Goal: Book appointment/travel/reservation

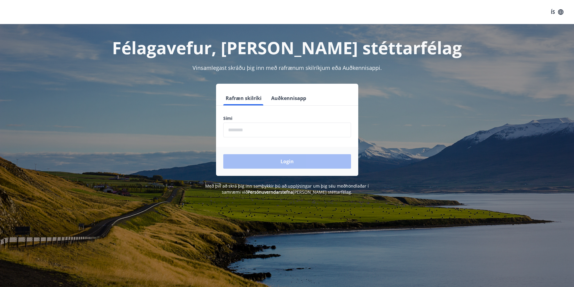
click at [267, 128] on input "phone" at bounding box center [287, 130] width 128 height 15
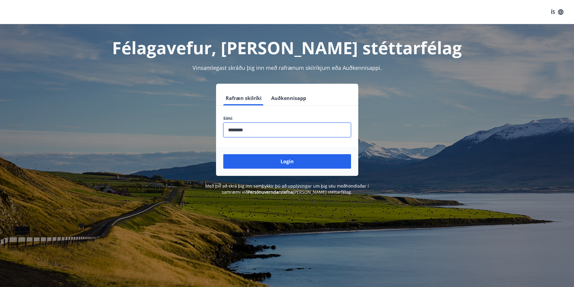
type input "********"
click at [223, 154] on button "Login" at bounding box center [287, 161] width 128 height 14
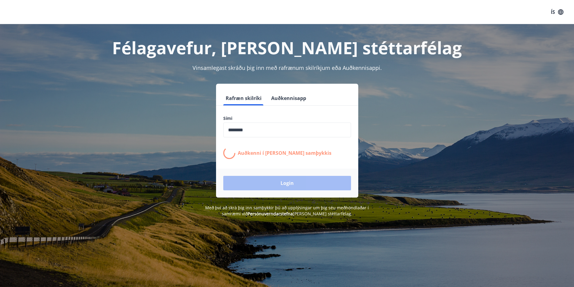
click at [270, 150] on p "Auðkenni í síma bíður samþykkis" at bounding box center [285, 153] width 94 height 7
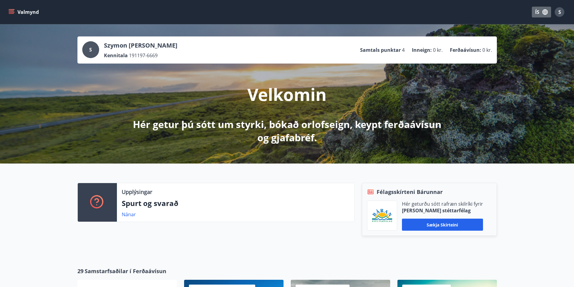
click at [546, 13] on icon "button" at bounding box center [545, 12] width 7 height 7
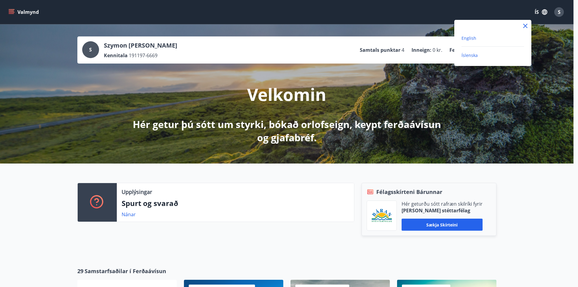
click at [474, 36] on span "English" at bounding box center [469, 38] width 15 height 6
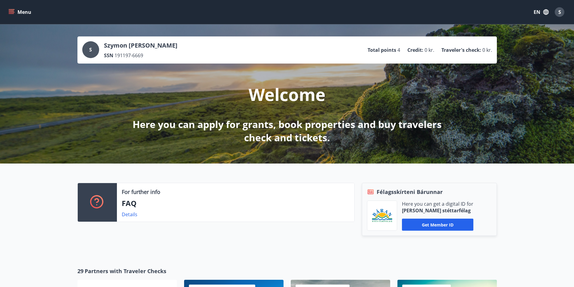
click at [26, 10] on button "Menu" at bounding box center [20, 12] width 27 height 11
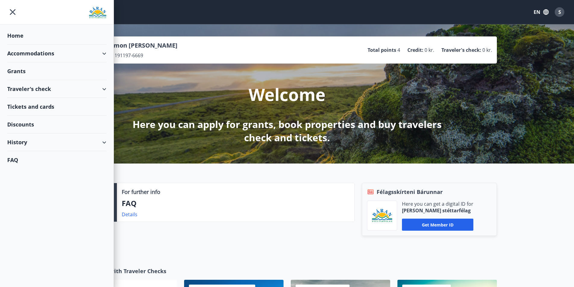
click at [37, 54] on div "Accommodations" at bounding box center [56, 54] width 99 height 18
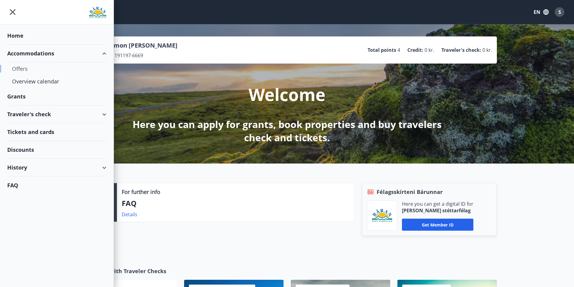
click at [27, 69] on div "Offers" at bounding box center [56, 68] width 89 height 13
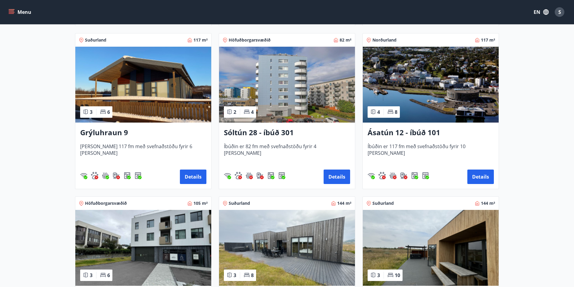
scroll to position [361, 0]
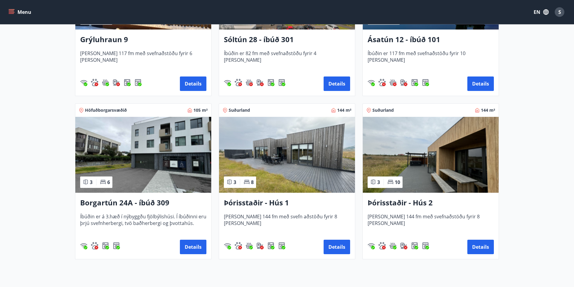
click at [295, 147] on img at bounding box center [287, 155] width 136 height 76
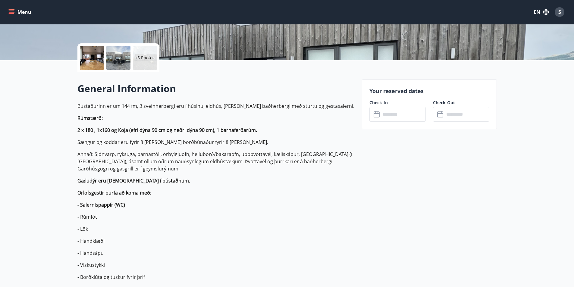
scroll to position [60, 0]
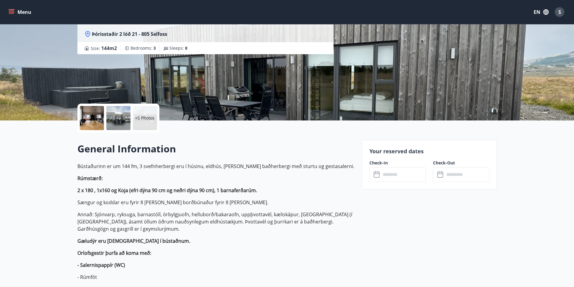
click at [411, 174] on input "text" at bounding box center [403, 174] width 45 height 15
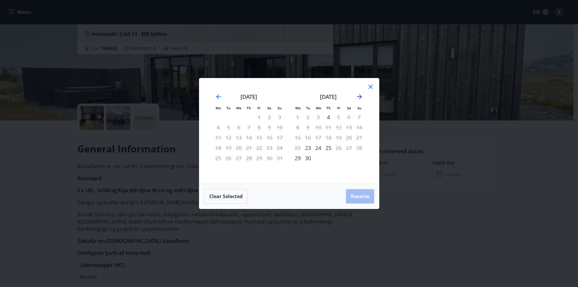
click at [357, 96] on icon "Move forward to switch to the next month." at bounding box center [359, 96] width 7 height 7
click at [358, 96] on icon "Move forward to switch to the next month." at bounding box center [359, 96] width 7 height 7
click at [317, 127] on div "5" at bounding box center [318, 127] width 10 height 10
click at [339, 127] on div "7" at bounding box center [339, 127] width 10 height 10
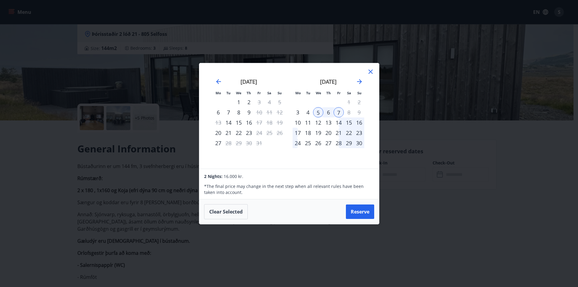
click at [355, 220] on div "Clear selected Reserve" at bounding box center [289, 211] width 180 height 25
click at [355, 214] on button "Reserve" at bounding box center [360, 212] width 28 height 14
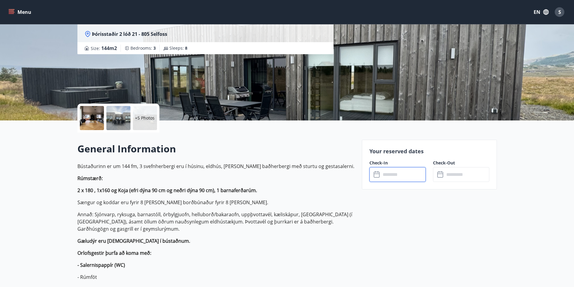
type input "******"
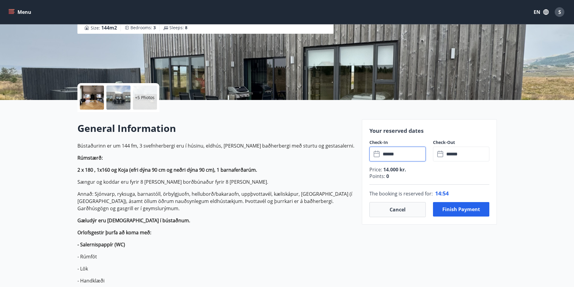
scroll to position [90, 0]
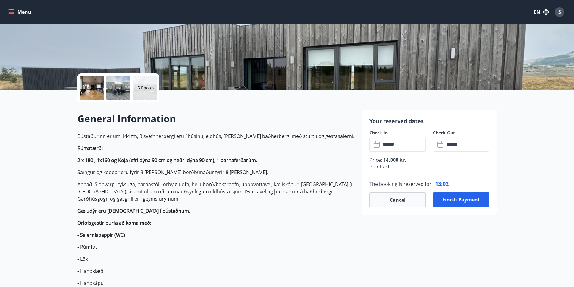
click at [100, 90] on div at bounding box center [92, 88] width 24 height 24
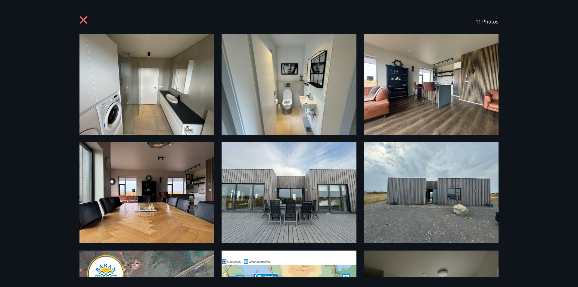
click at [80, 18] on icon at bounding box center [85, 21] width 10 height 10
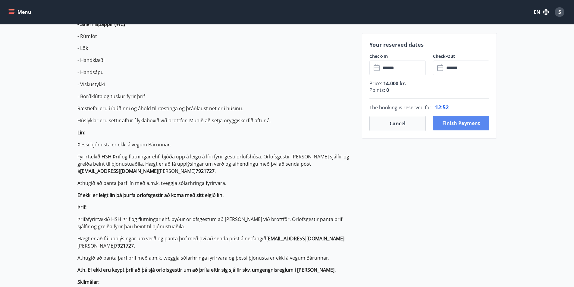
click at [456, 122] on button "Finish payment" at bounding box center [461, 123] width 56 height 14
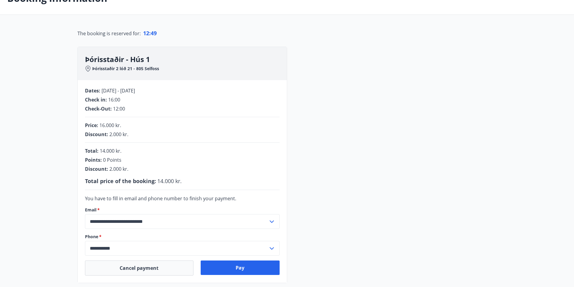
scroll to position [53, 0]
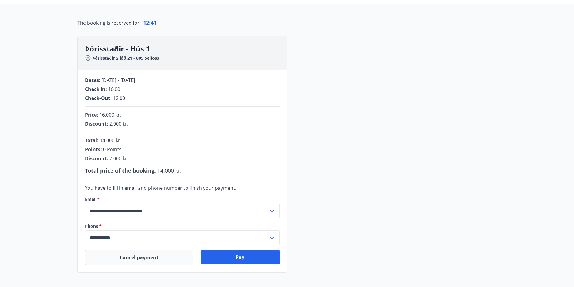
click at [102, 149] on div "Points : 0 Points" at bounding box center [182, 149] width 195 height 7
click at [234, 256] on button "Pay" at bounding box center [240, 257] width 79 height 14
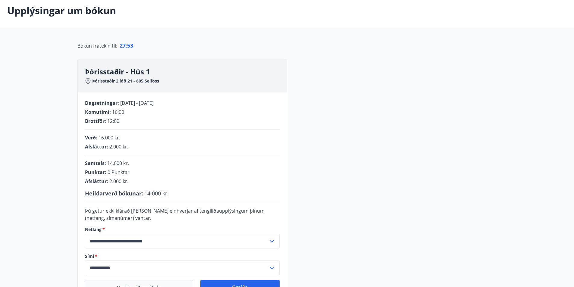
scroll to position [60, 0]
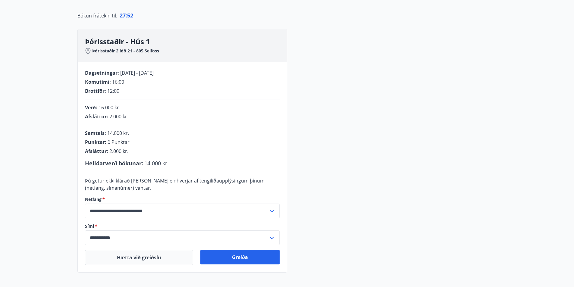
click at [125, 16] on span "27 :" at bounding box center [124, 15] width 8 height 7
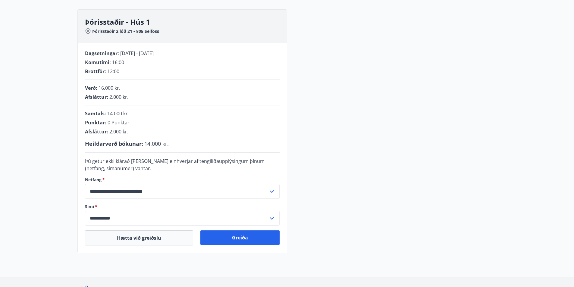
scroll to position [90, 0]
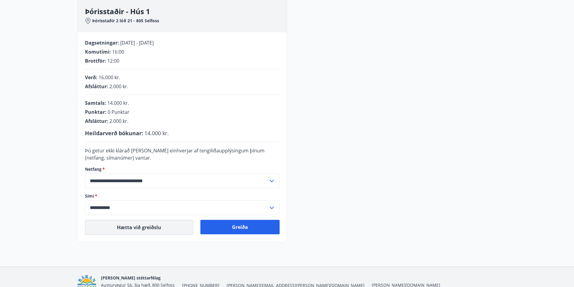
click at [145, 229] on button "Hætta við greiðslu" at bounding box center [139, 227] width 108 height 15
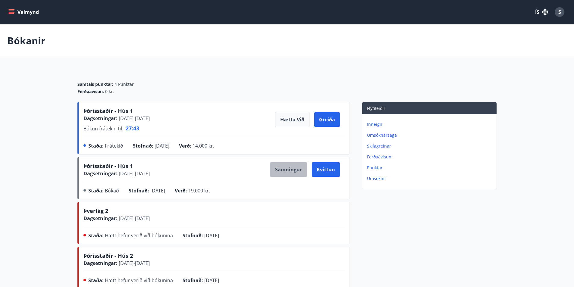
click at [291, 171] on button "Samningur" at bounding box center [288, 169] width 37 height 15
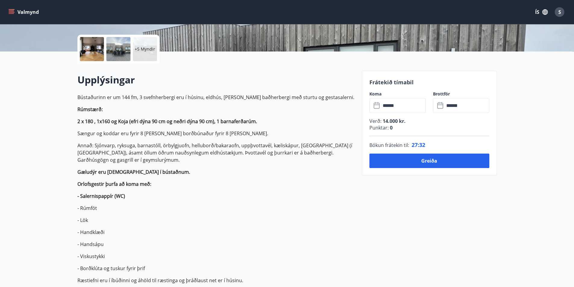
scroll to position [151, 0]
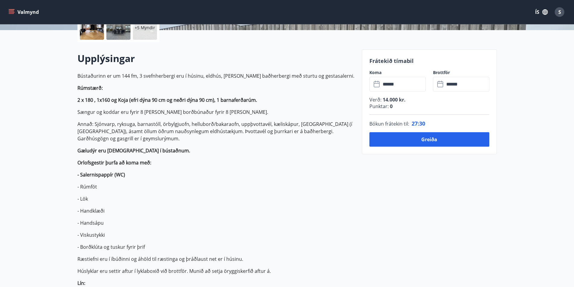
click at [537, 5] on div "ÍS S" at bounding box center [549, 12] width 35 height 14
click at [537, 10] on button "ÍS" at bounding box center [541, 12] width 19 height 11
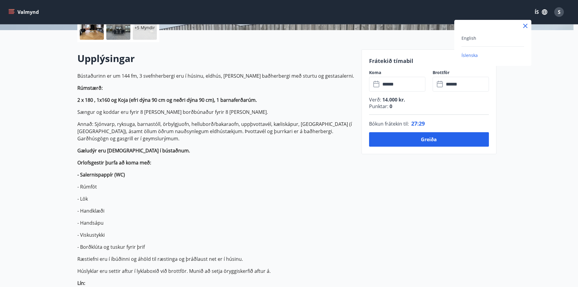
drag, startPoint x: 487, startPoint y: 36, endPoint x: 483, endPoint y: 37, distance: 4.1
click at [486, 36] on div "English" at bounding box center [493, 37] width 63 height 7
type input "******"
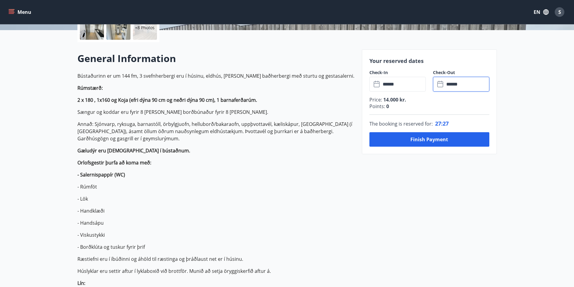
click at [453, 79] on input "******" at bounding box center [466, 84] width 45 height 15
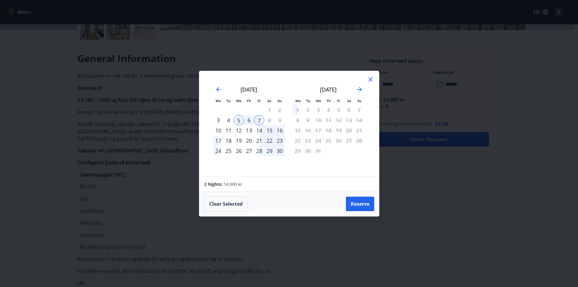
click at [272, 120] on div "8" at bounding box center [269, 120] width 10 height 10
click at [268, 120] on div "8" at bounding box center [269, 120] width 10 height 10
click at [247, 123] on div "6" at bounding box center [249, 120] width 10 height 10
click at [238, 120] on div "5" at bounding box center [239, 120] width 10 height 10
click at [258, 120] on div "7" at bounding box center [259, 120] width 10 height 10
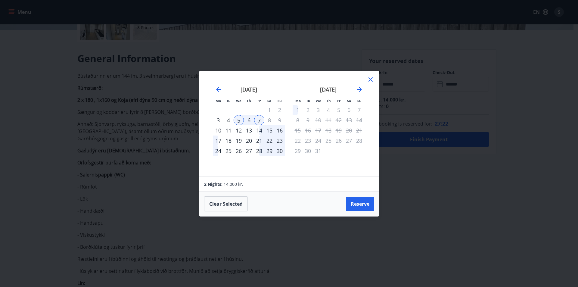
click at [267, 119] on div "8" at bounding box center [269, 120] width 10 height 10
click at [269, 120] on div "8" at bounding box center [269, 120] width 10 height 10
click at [270, 120] on div "8" at bounding box center [269, 120] width 10 height 10
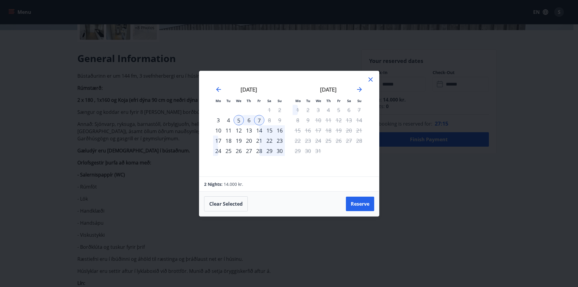
click at [370, 80] on icon at bounding box center [370, 79] width 7 height 7
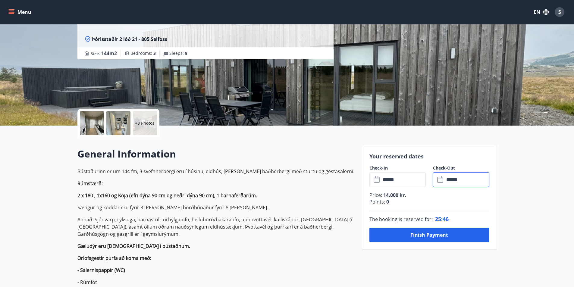
scroll to position [0, 0]
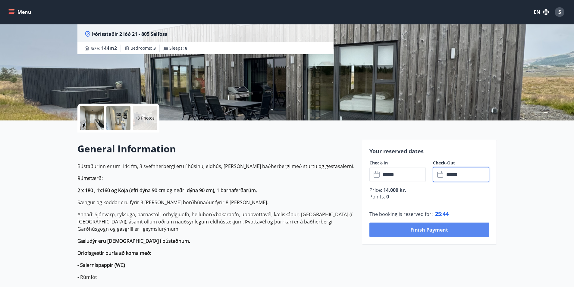
click at [420, 233] on button "Finish payment" at bounding box center [429, 230] width 120 height 14
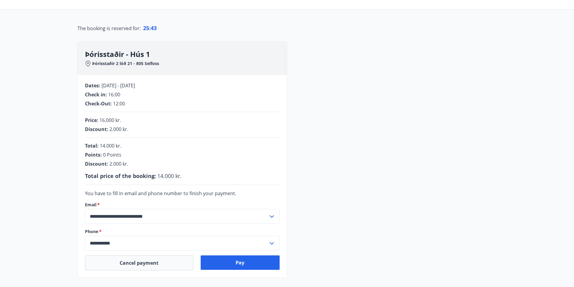
scroll to position [60, 0]
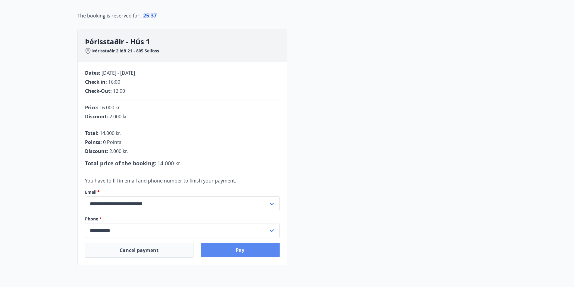
click at [231, 248] on button "Pay" at bounding box center [240, 250] width 79 height 14
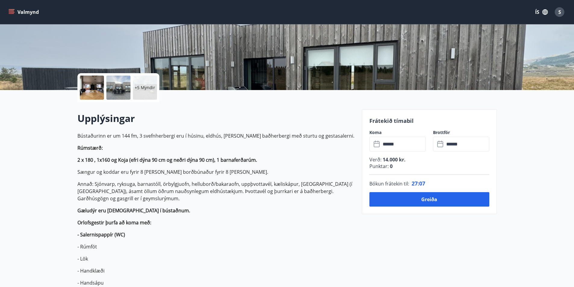
scroll to position [90, 0]
click at [30, 10] on button "Valmynd" at bounding box center [24, 12] width 34 height 11
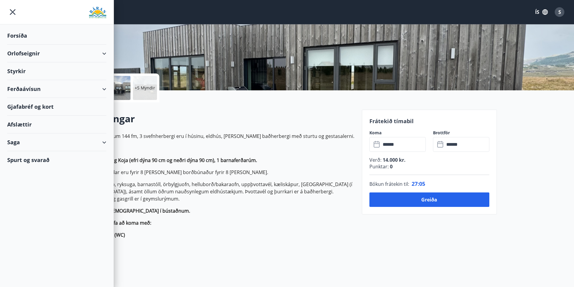
click at [32, 54] on div "Orlofseignir" at bounding box center [56, 54] width 99 height 18
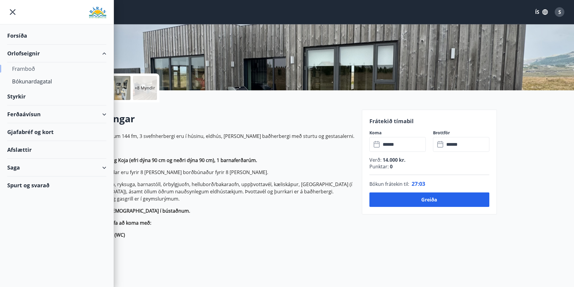
click at [27, 67] on div "Framboð" at bounding box center [56, 68] width 89 height 13
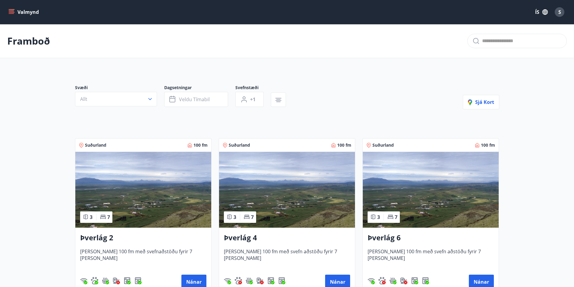
click at [537, 15] on button "ÍS" at bounding box center [541, 12] width 19 height 11
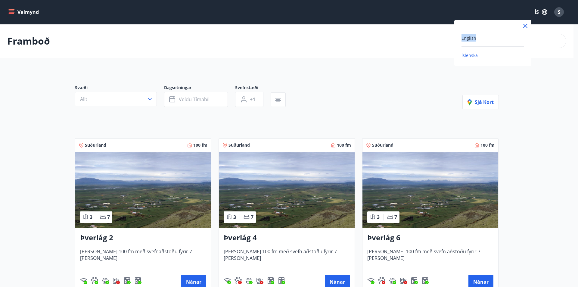
drag, startPoint x: 488, startPoint y: 32, endPoint x: 477, endPoint y: 36, distance: 11.6
click at [486, 33] on div "English Íslenska" at bounding box center [492, 43] width 77 height 46
click at [476, 36] on div "English" at bounding box center [493, 37] width 63 height 7
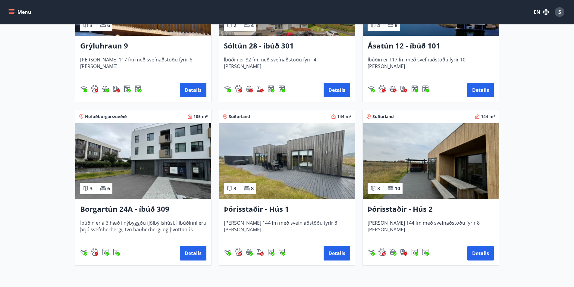
scroll to position [361, 0]
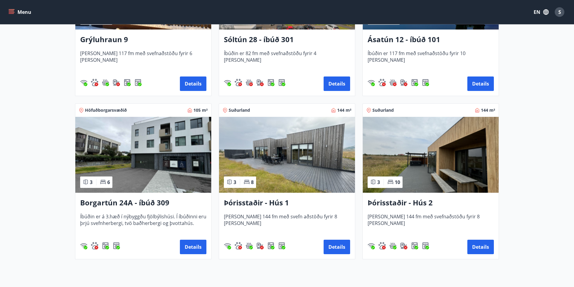
click at [445, 158] on img at bounding box center [431, 155] width 136 height 76
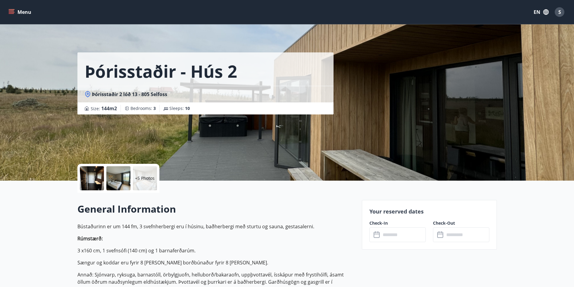
drag, startPoint x: 445, startPoint y: 158, endPoint x: 36, endPoint y: 215, distance: 413.6
click at [411, 241] on input "text" at bounding box center [403, 234] width 45 height 15
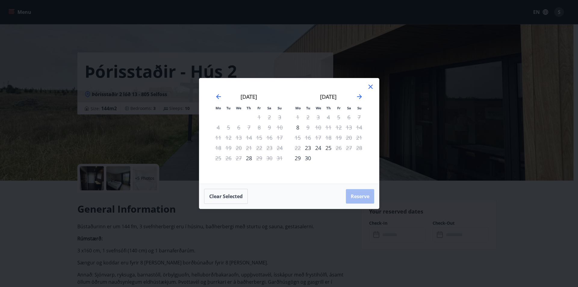
click at [361, 101] on div "September 2025" at bounding box center [329, 99] width 72 height 27
click at [360, 99] on icon "Move forward to switch to the next month." at bounding box center [359, 96] width 7 height 7
click at [367, 88] on icon at bounding box center [370, 86] width 7 height 7
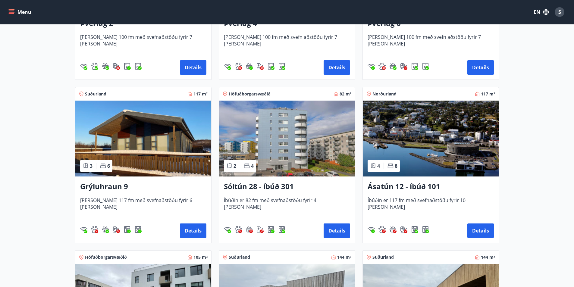
scroll to position [112, 0]
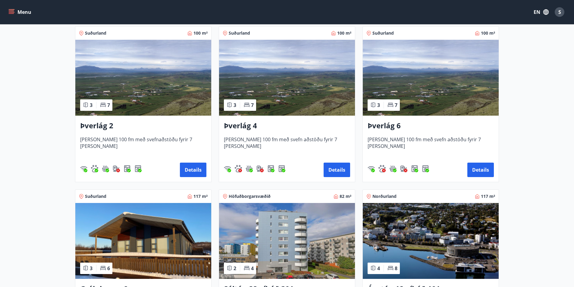
click at [274, 74] on img at bounding box center [287, 78] width 136 height 76
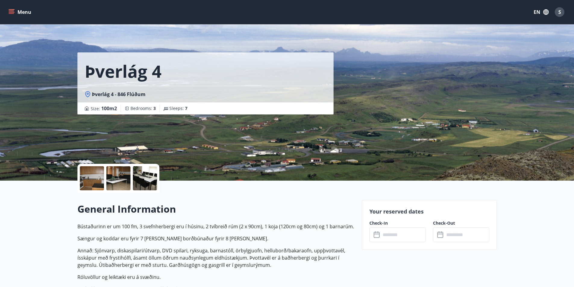
click at [96, 172] on div at bounding box center [92, 178] width 24 height 24
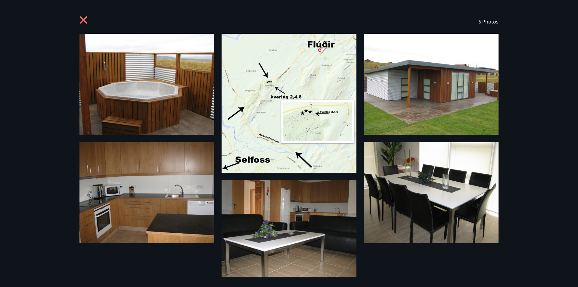
click at [545, 156] on div "6 Photos" at bounding box center [289, 143] width 578 height 287
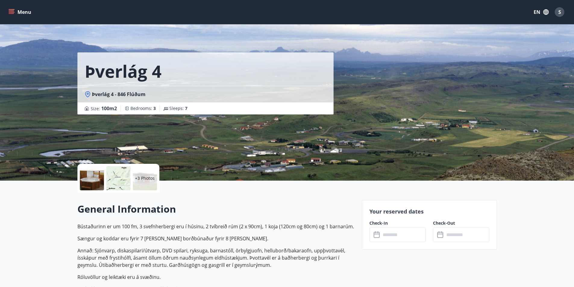
click at [95, 168] on div at bounding box center [92, 178] width 24 height 24
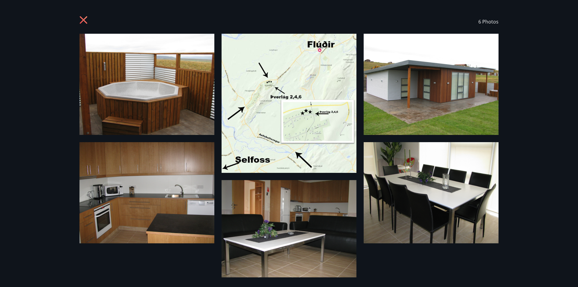
click at [528, 80] on div "6 Photos" at bounding box center [289, 143] width 578 height 287
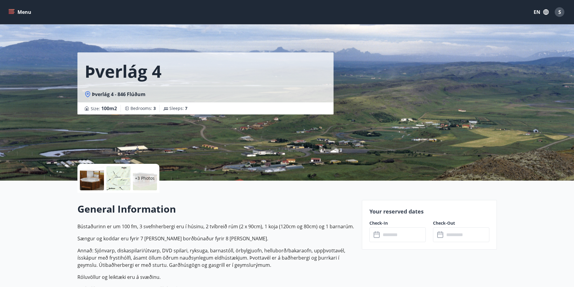
scroll to position [30, 0]
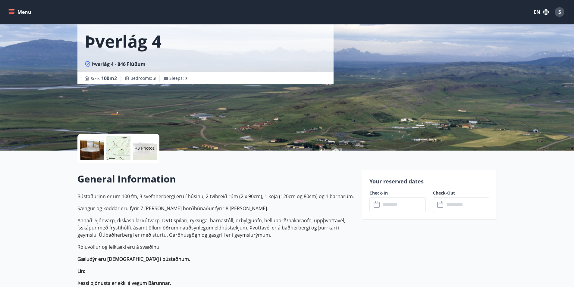
click at [411, 211] on input "text" at bounding box center [403, 204] width 45 height 15
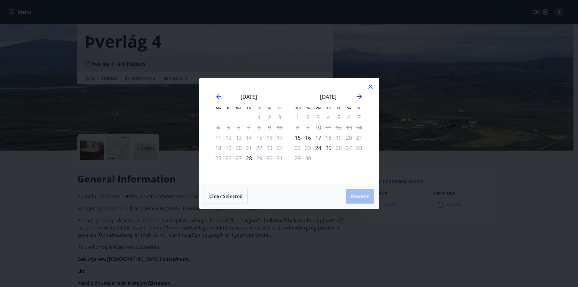
click at [363, 95] on icon "Move forward to switch to the next month." at bounding box center [359, 96] width 7 height 7
drag, startPoint x: 368, startPoint y: 85, endPoint x: 245, endPoint y: 21, distance: 139.1
click at [368, 85] on icon at bounding box center [370, 86] width 7 height 7
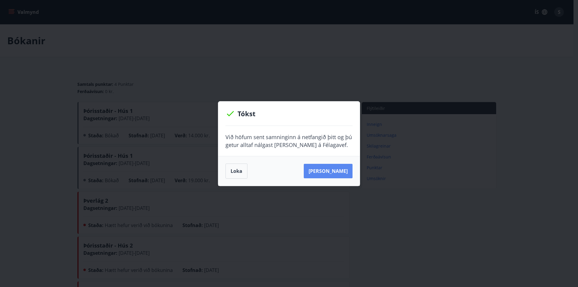
click at [327, 170] on button "[PERSON_NAME]" at bounding box center [328, 171] width 49 height 14
click at [323, 168] on button "[PERSON_NAME]" at bounding box center [328, 171] width 49 height 14
drag, startPoint x: 422, startPoint y: 126, endPoint x: 356, endPoint y: 139, distance: 66.9
click at [421, 126] on div "Tókst Við höfum sent samninginn á netfangið þitt og þú getur alltaf nálgast han…" at bounding box center [289, 143] width 578 height 287
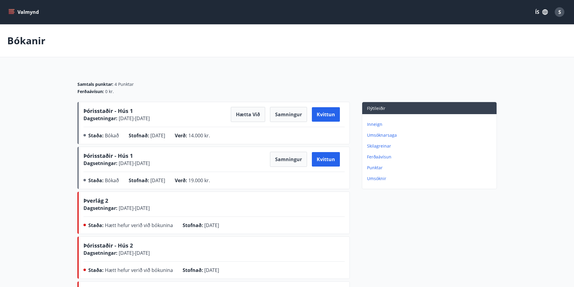
click at [278, 135] on div "Staða : Bókað Stofnað : 28.08.2025 Verð : 14.000 kr." at bounding box center [213, 137] width 261 height 10
click at [222, 155] on div "Þórisstaðir - Hús 1 Dagsetningar : 01.04.2025 - 04.04.2025 Samningur Kvittun" at bounding box center [213, 159] width 261 height 15
click at [116, 158] on span "Þórisstaðir - Hús 1" at bounding box center [107, 155] width 49 height 7
click at [25, 13] on button "Valmynd" at bounding box center [24, 12] width 34 height 11
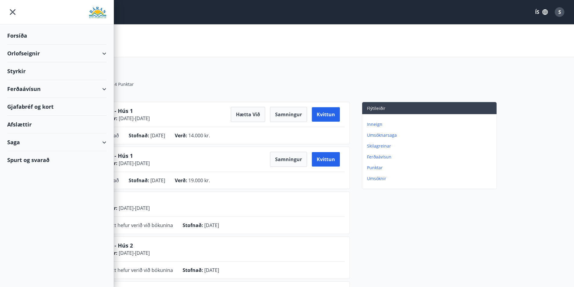
click at [548, 11] on icon "button" at bounding box center [545, 12] width 7 height 7
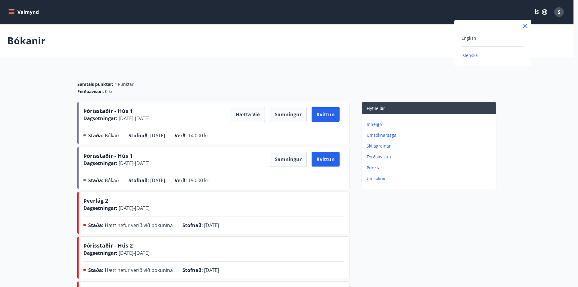
click at [493, 35] on div "English" at bounding box center [493, 37] width 63 height 7
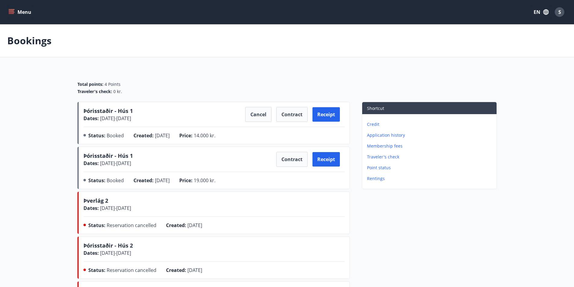
click at [8, 12] on button "Menu" at bounding box center [20, 12] width 27 height 11
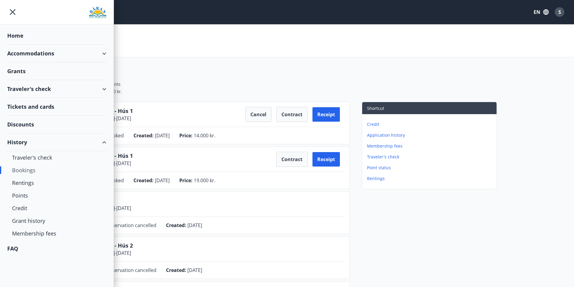
click at [50, 87] on div "Traveler's check" at bounding box center [56, 89] width 99 height 18
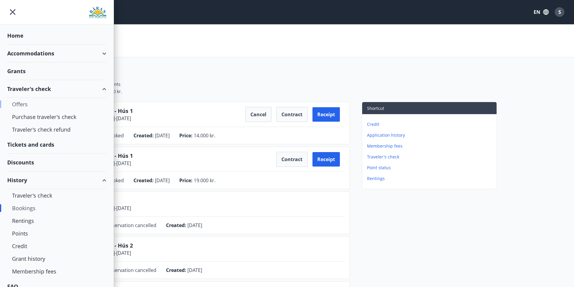
click at [32, 107] on div "Offers" at bounding box center [56, 104] width 89 height 13
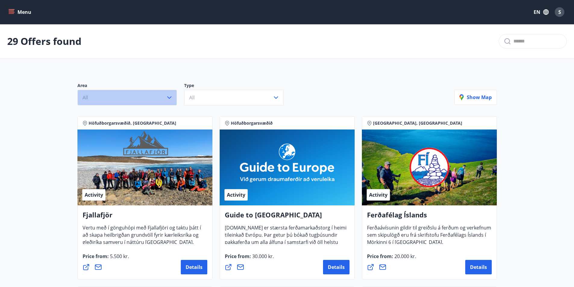
click at [150, 101] on button "All" at bounding box center [126, 98] width 99 height 16
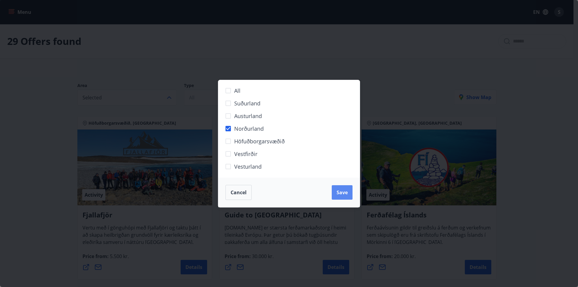
click at [343, 190] on span "Save" at bounding box center [342, 192] width 11 height 7
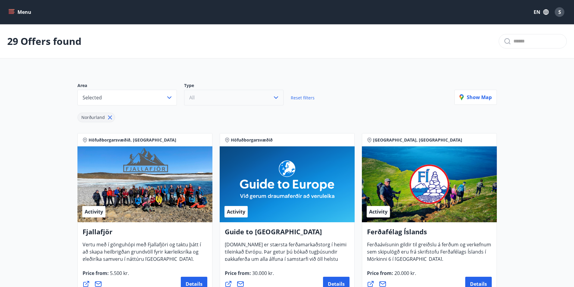
click at [240, 98] on button "All" at bounding box center [233, 98] width 99 height 16
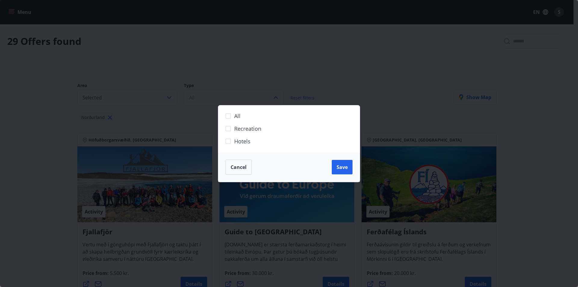
click at [252, 139] on label "Hotels" at bounding box center [285, 143] width 126 height 13
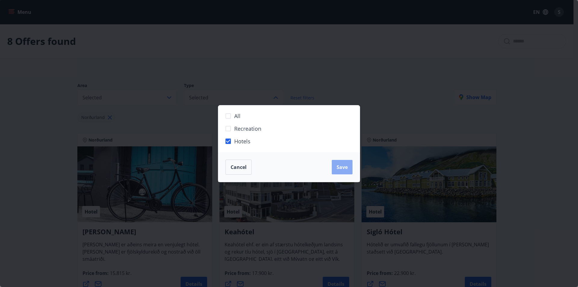
click at [350, 173] on button "Save" at bounding box center [342, 167] width 21 height 14
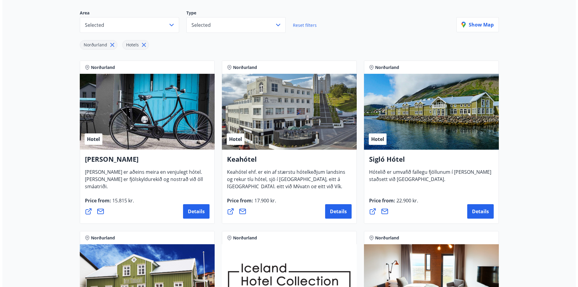
scroll to position [120, 0]
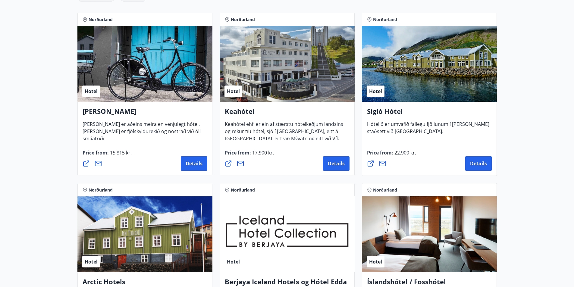
click at [409, 78] on div "Hotel" at bounding box center [429, 64] width 135 height 76
click at [476, 164] on span "Details" at bounding box center [478, 163] width 17 height 7
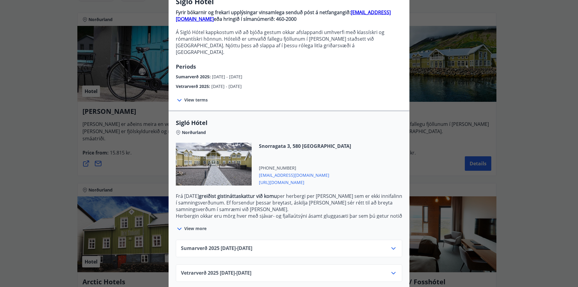
scroll to position [0, 0]
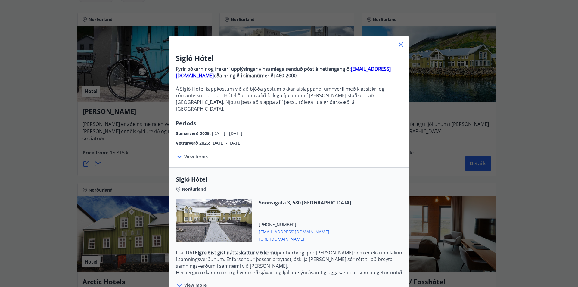
click at [272, 228] on span "siglo@keahotels.is" at bounding box center [305, 231] width 92 height 7
click at [304, 235] on span "https://www.keahotels.is/is/siglo-hotel" at bounding box center [305, 238] width 92 height 7
click at [114, 116] on div "Sigló Hótel Fyrir bókarnir og frekari upplýsingar vinsamlega senduð póst á netf…" at bounding box center [289, 143] width 578 height 287
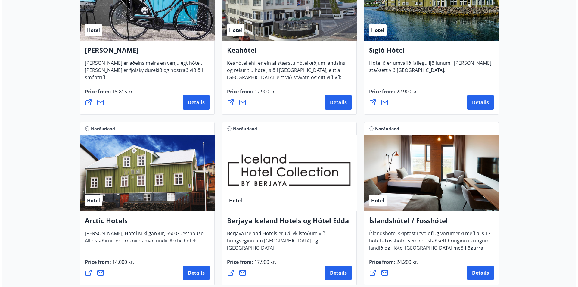
scroll to position [181, 0]
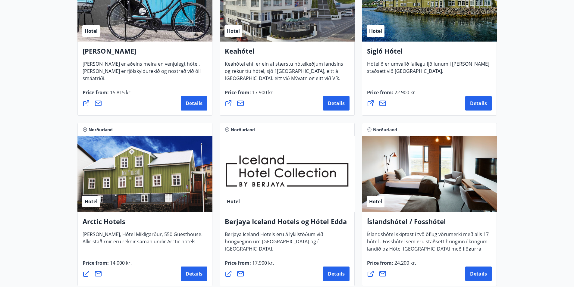
click at [257, 164] on div "Hotel" at bounding box center [287, 174] width 135 height 76
click at [330, 266] on div "Price from : 17.900 kr. Details" at bounding box center [287, 270] width 125 height 22
click at [333, 270] on span "Details" at bounding box center [336, 273] width 17 height 7
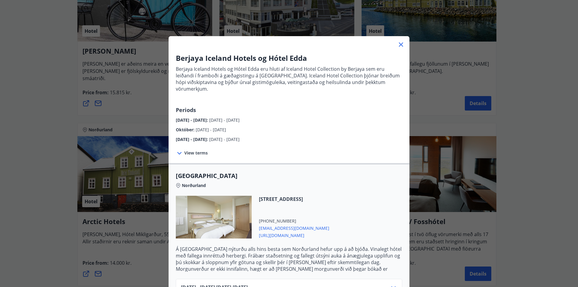
scroll to position [60, 0]
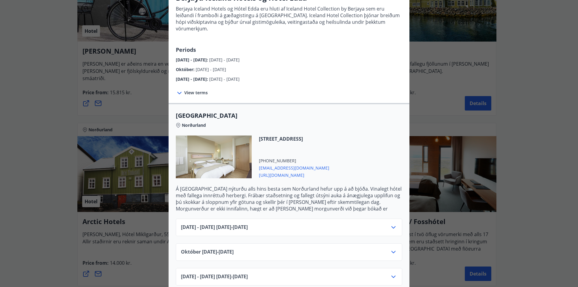
click at [195, 90] on span "View terms" at bounding box center [195, 93] width 23 height 6
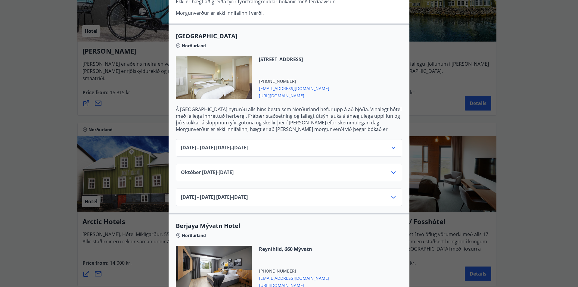
scroll to position [241, 0]
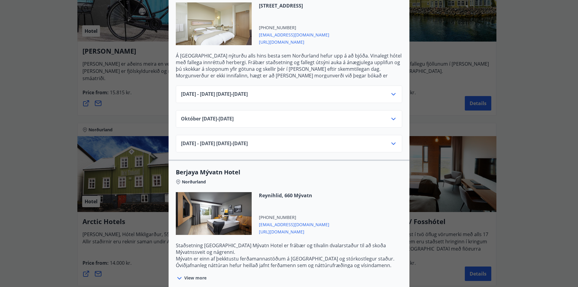
click at [391, 140] on icon at bounding box center [393, 143] width 7 height 7
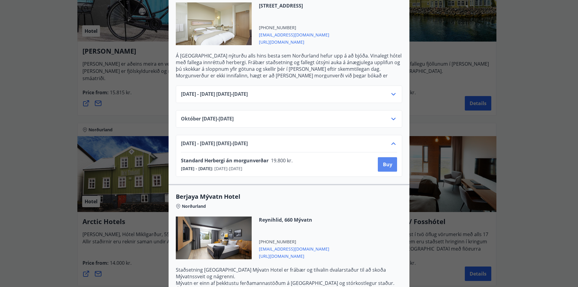
click at [384, 161] on span "Buy" at bounding box center [387, 164] width 9 height 7
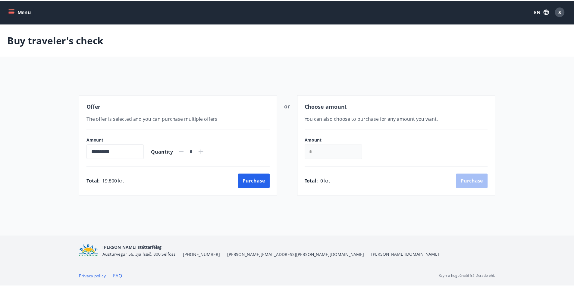
scroll to position [1, 0]
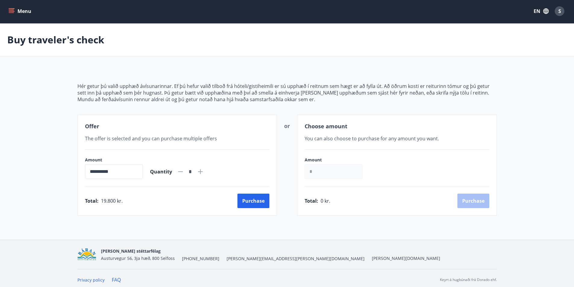
click at [204, 171] on icon at bounding box center [200, 171] width 7 height 7
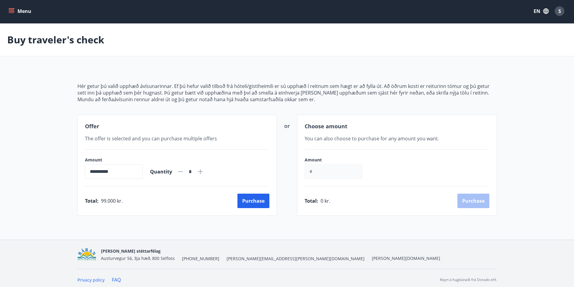
type input "*"
click at [530, 12] on div "Menu EN S" at bounding box center [286, 11] width 559 height 14
click at [535, 11] on button "EN" at bounding box center [541, 11] width 20 height 11
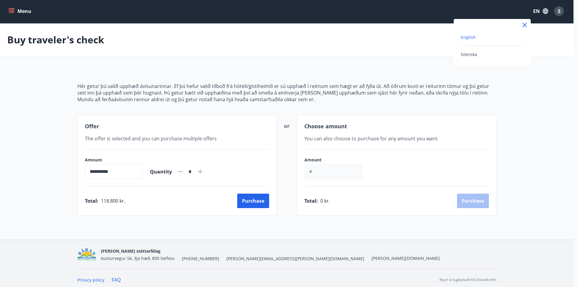
click at [468, 39] on span "English" at bounding box center [468, 37] width 15 height 6
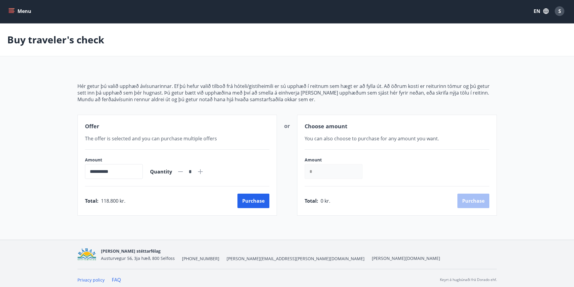
click at [536, 11] on button "EN" at bounding box center [541, 11] width 20 height 11
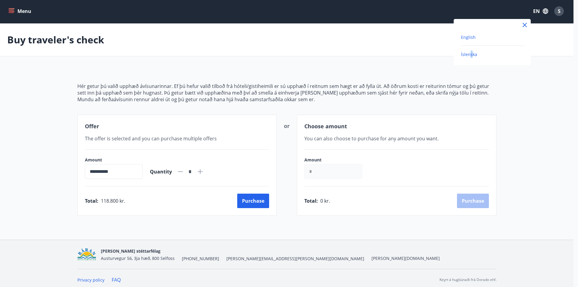
click at [471, 57] on span "Íslenska" at bounding box center [469, 55] width 16 height 6
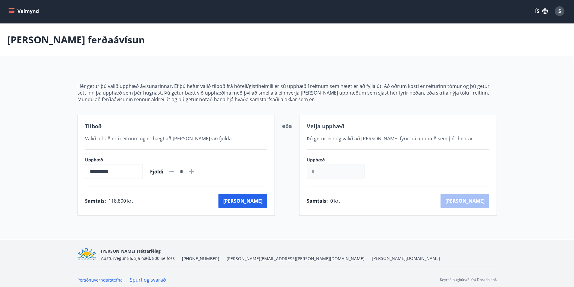
click at [536, 12] on button "ÍS" at bounding box center [541, 11] width 19 height 11
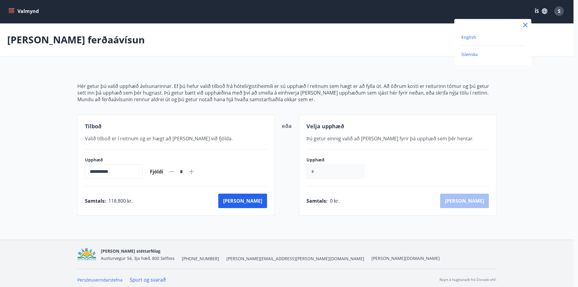
click at [474, 38] on span "English" at bounding box center [469, 37] width 15 height 6
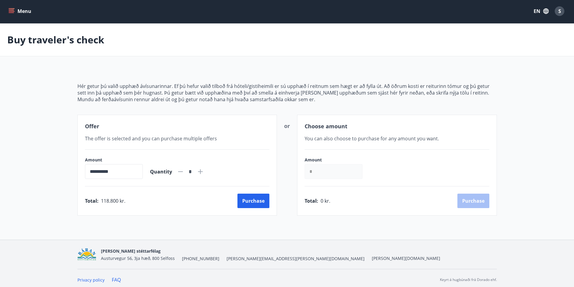
click at [20, 8] on button "Menu" at bounding box center [20, 11] width 27 height 11
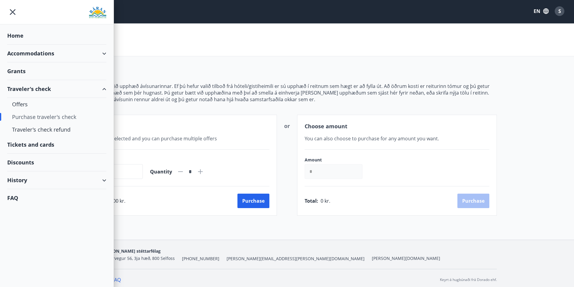
click at [21, 35] on div "Home" at bounding box center [56, 36] width 99 height 18
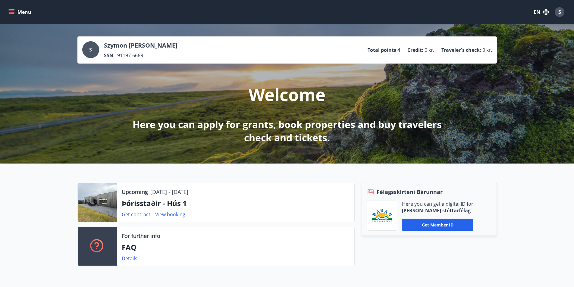
click at [25, 8] on button "Menu" at bounding box center [20, 12] width 27 height 11
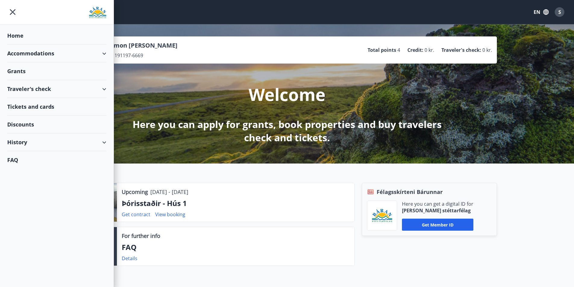
click at [42, 52] on div "Accommodations" at bounding box center [56, 54] width 99 height 18
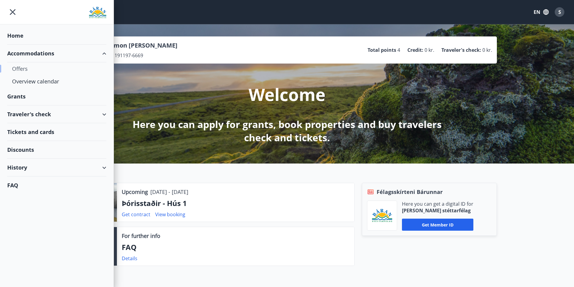
click at [26, 69] on div "Offers" at bounding box center [56, 68] width 89 height 13
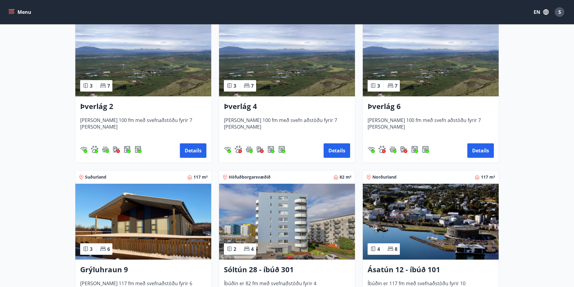
scroll to position [60, 0]
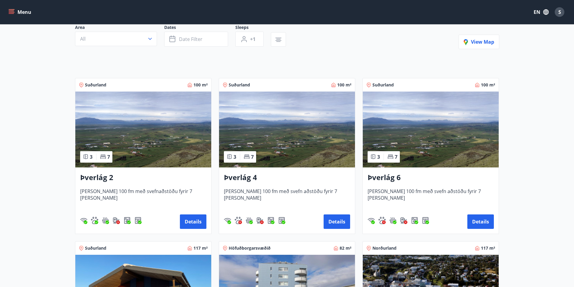
click at [290, 129] on img at bounding box center [287, 130] width 136 height 76
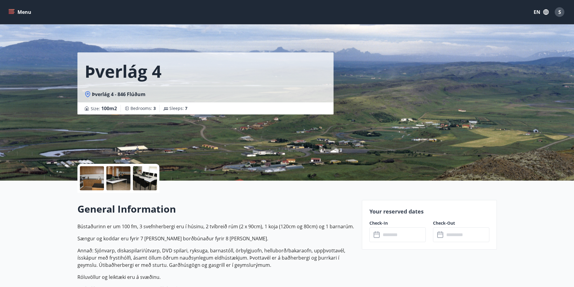
click at [402, 238] on input "text" at bounding box center [403, 234] width 45 height 15
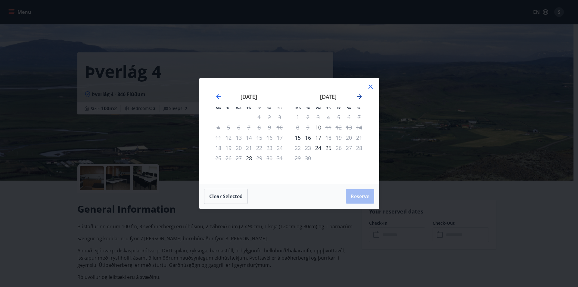
click at [359, 94] on icon "Move forward to switch to the next month." at bounding box center [359, 96] width 7 height 7
click at [349, 128] on div "8" at bounding box center [349, 127] width 10 height 10
click at [351, 127] on div "8" at bounding box center [349, 127] width 10 height 10
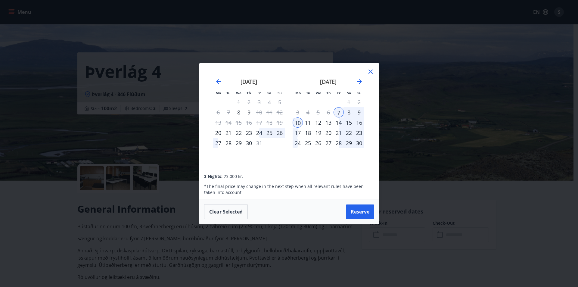
click at [348, 113] on div "8" at bounding box center [349, 112] width 10 height 10
click at [358, 113] on div "9" at bounding box center [359, 112] width 10 height 10
click at [339, 116] on div "7" at bounding box center [339, 112] width 10 height 10
click at [351, 111] on div "8" at bounding box center [349, 112] width 10 height 10
click at [345, 124] on div "15" at bounding box center [349, 122] width 10 height 10
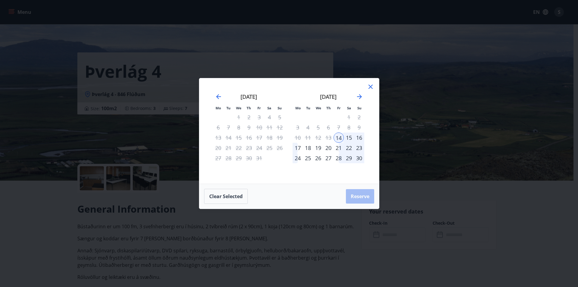
click at [335, 122] on td "Calendar" at bounding box center [339, 117] width 10 height 10
click at [339, 126] on div "7" at bounding box center [339, 127] width 10 height 10
click at [337, 146] on div "21" at bounding box center [339, 148] width 10 height 10
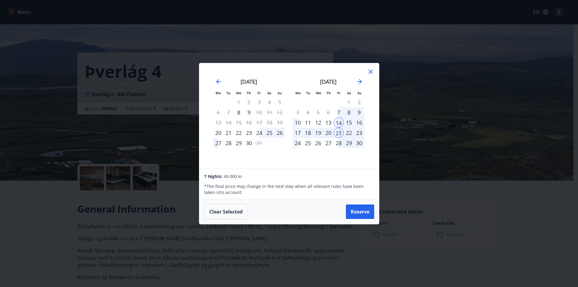
click at [347, 133] on div "22" at bounding box center [349, 133] width 10 height 10
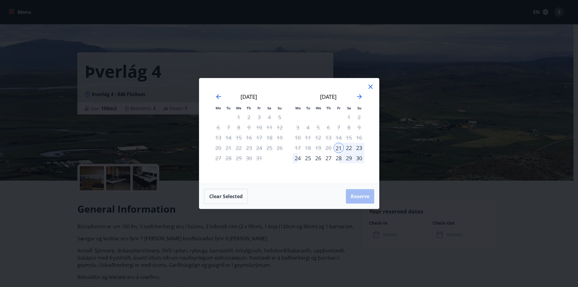
click at [345, 127] on div "8" at bounding box center [349, 127] width 10 height 10
click at [214, 93] on div "October 2025" at bounding box center [249, 99] width 72 height 27
click at [217, 95] on icon "Move backward to switch to the previous month." at bounding box center [218, 96] width 7 height 7
click at [360, 91] on div "October 2025" at bounding box center [329, 99] width 72 height 27
click at [359, 93] on icon "Move forward to switch to the next month." at bounding box center [359, 96] width 7 height 7
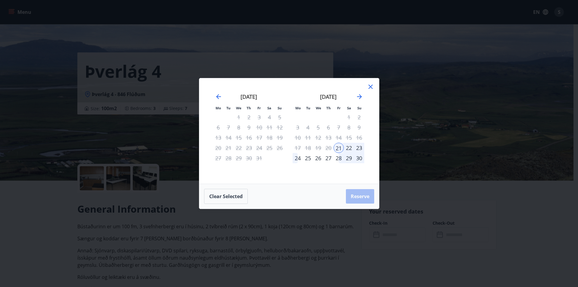
click at [348, 126] on div "8" at bounding box center [349, 127] width 10 height 10
click at [369, 84] on icon at bounding box center [370, 86] width 7 height 7
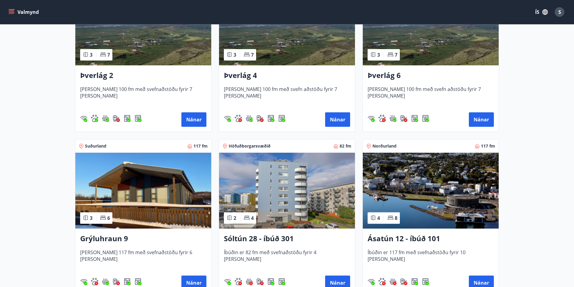
scroll to position [181, 0]
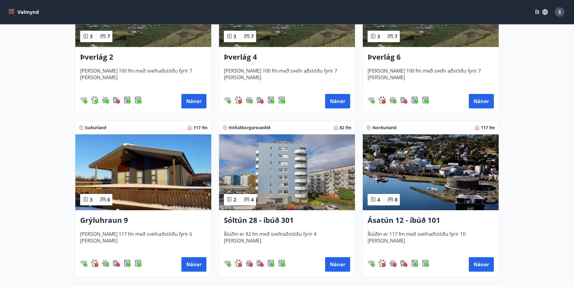
click at [446, 163] on img at bounding box center [431, 172] width 136 height 76
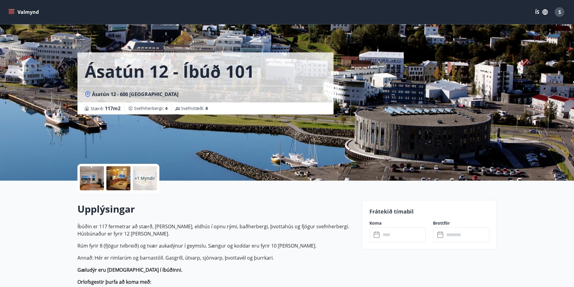
click at [95, 173] on div at bounding box center [92, 178] width 24 height 24
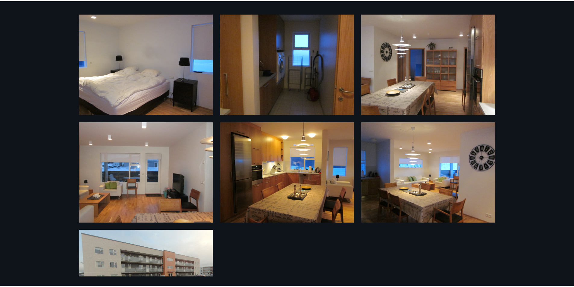
scroll to position [55, 0]
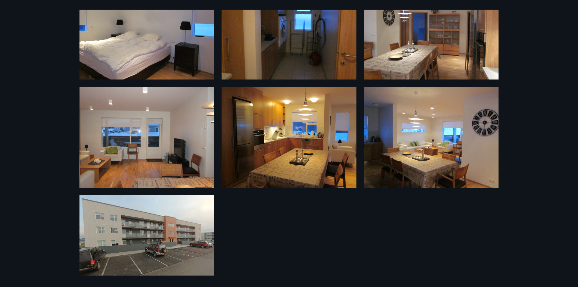
drag, startPoint x: 477, startPoint y: 176, endPoint x: 499, endPoint y: 172, distance: 22.1
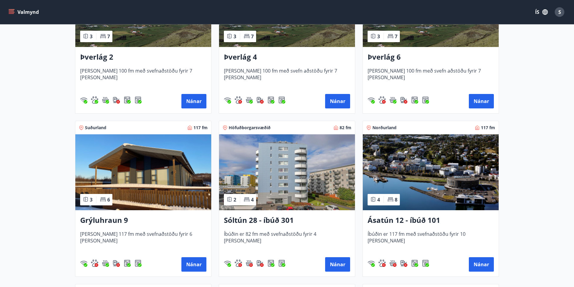
click at [294, 176] on img at bounding box center [287, 172] width 136 height 76
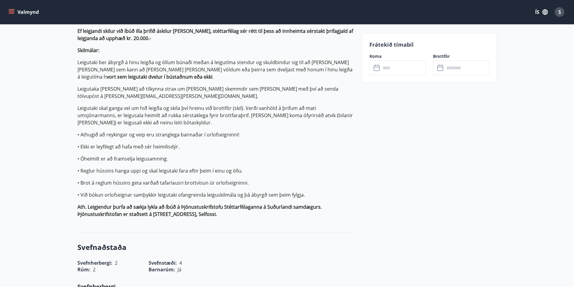
scroll to position [331, 0]
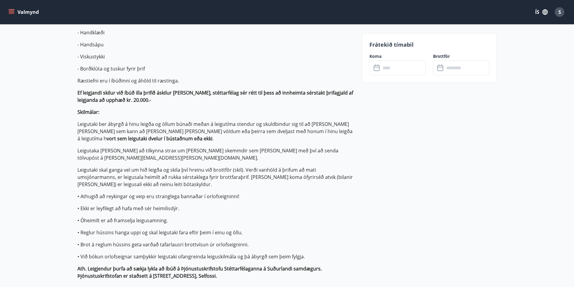
click at [536, 10] on button "ÍS" at bounding box center [541, 12] width 19 height 11
click at [481, 35] on div "English" at bounding box center [493, 37] width 63 height 7
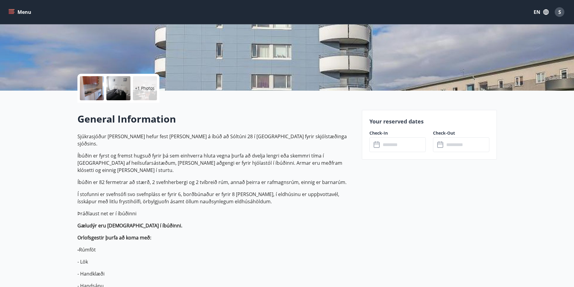
scroll to position [90, 0]
drag, startPoint x: 74, startPoint y: 135, endPoint x: 94, endPoint y: 135, distance: 19.3
click at [208, 116] on h2 "General Information" at bounding box center [215, 118] width 277 height 13
click at [380, 146] on icon at bounding box center [376, 144] width 7 height 7
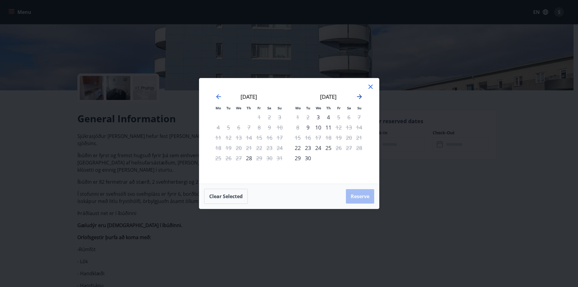
click at [362, 97] on icon "Move forward to switch to the next month." at bounding box center [359, 96] width 7 height 7
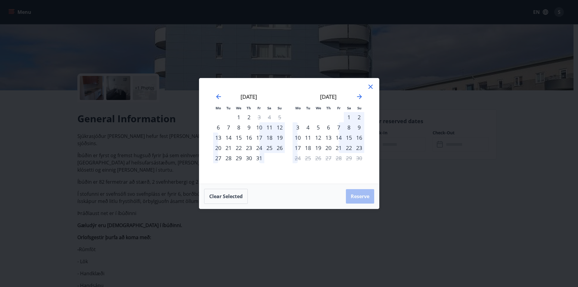
click at [338, 127] on div "7" at bounding box center [339, 127] width 10 height 10
click at [347, 127] on div "8" at bounding box center [349, 127] width 10 height 10
click at [356, 98] on icon "Move forward to switch to the next month." at bounding box center [359, 96] width 7 height 7
click at [277, 116] on div "2" at bounding box center [280, 117] width 10 height 10
click at [219, 100] on icon "Move backward to switch to the previous month." at bounding box center [218, 96] width 7 height 7
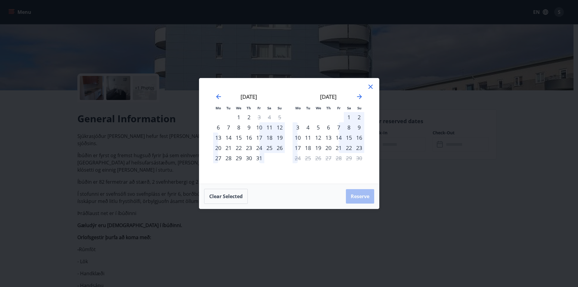
click at [329, 129] on div "6" at bounding box center [328, 127] width 10 height 10
click at [338, 128] on div "7" at bounding box center [339, 127] width 10 height 10
click at [346, 127] on div "8" at bounding box center [349, 127] width 10 height 10
click at [358, 127] on div "9" at bounding box center [359, 127] width 10 height 10
click at [342, 128] on div "7" at bounding box center [339, 127] width 10 height 10
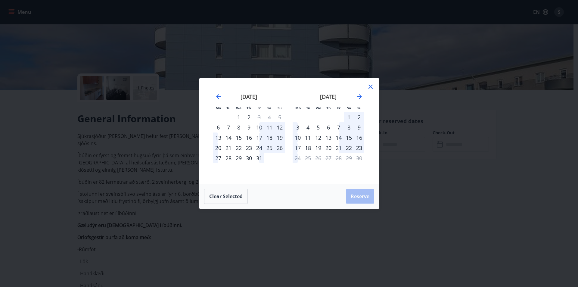
click at [342, 128] on div "7" at bounding box center [339, 127] width 10 height 10
click at [236, 197] on button "Clear selected" at bounding box center [226, 196] width 44 height 15
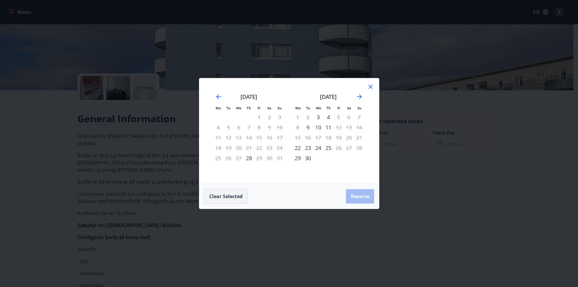
click at [238, 194] on button "Clear selected" at bounding box center [226, 196] width 44 height 15
click at [358, 97] on icon "Move forward to switch to the next month." at bounding box center [359, 96] width 5 height 5
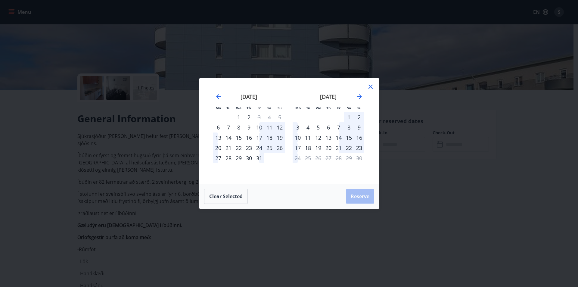
click at [338, 126] on div "7" at bounding box center [339, 127] width 10 height 10
click at [349, 126] on div "8" at bounding box center [349, 127] width 10 height 10
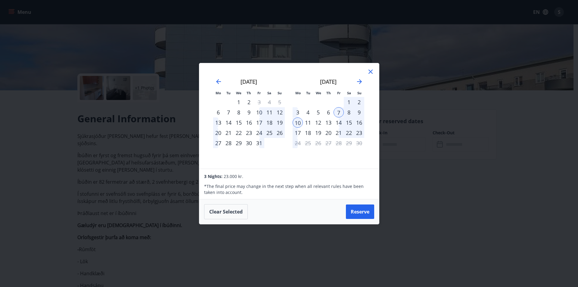
click at [349, 112] on div "8" at bounding box center [349, 112] width 10 height 10
click at [292, 122] on div "November 2025 1 2 3 4 5 6 7 8 9 10 11 12 13 14 15 16 17 18 19 20 21 22 23 24 25…" at bounding box center [329, 119] width 80 height 99
click at [295, 121] on div "10" at bounding box center [298, 122] width 10 height 10
click at [227, 217] on button "Clear selected" at bounding box center [226, 211] width 44 height 15
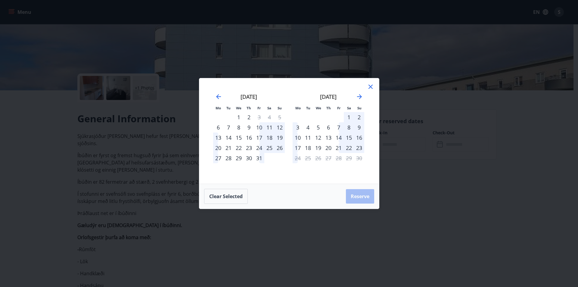
click at [339, 127] on div "7" at bounding box center [339, 127] width 10 height 10
click at [349, 127] on div "8" at bounding box center [349, 127] width 10 height 10
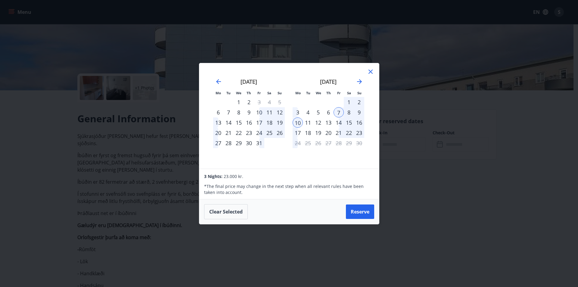
click at [352, 111] on div "8" at bounding box center [349, 112] width 10 height 10
click at [357, 111] on div "9" at bounding box center [359, 112] width 10 height 10
click at [362, 111] on div "9" at bounding box center [359, 112] width 10 height 10
click at [356, 120] on div "16" at bounding box center [359, 122] width 10 height 10
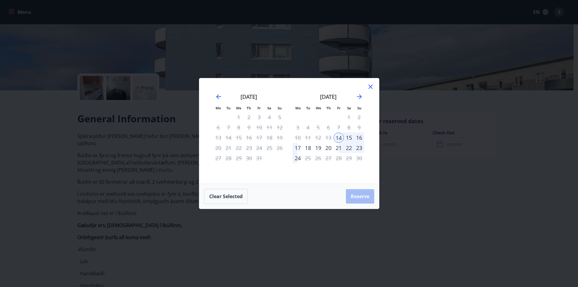
click at [341, 126] on div "7" at bounding box center [339, 127] width 10 height 10
click at [242, 192] on button "Clear selected" at bounding box center [226, 196] width 44 height 15
click at [336, 123] on div "7" at bounding box center [339, 127] width 10 height 10
click at [358, 190] on div "Clear selected Reserve" at bounding box center [289, 196] width 180 height 25
click at [349, 127] on div "8" at bounding box center [349, 127] width 10 height 10
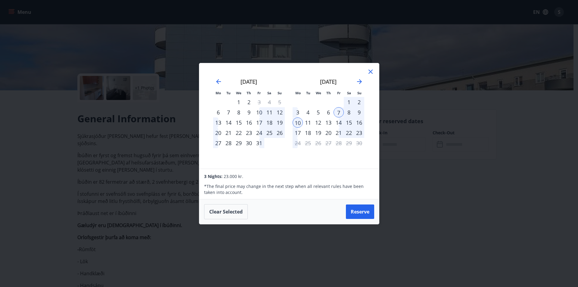
click at [349, 111] on div "8" at bounding box center [349, 112] width 10 height 10
click at [358, 112] on div "9" at bounding box center [359, 112] width 10 height 10
click at [325, 114] on div "6" at bounding box center [328, 112] width 10 height 10
click at [344, 110] on div "8" at bounding box center [349, 112] width 10 height 10
click at [324, 111] on div "6" at bounding box center [328, 112] width 10 height 10
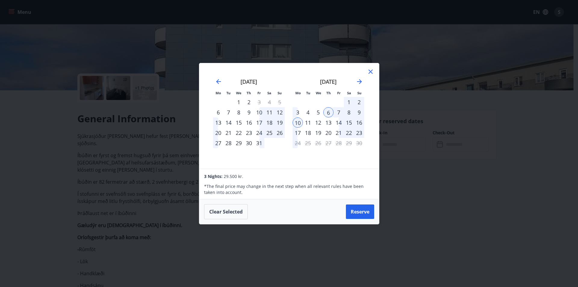
click at [320, 111] on div "5" at bounding box center [318, 112] width 10 height 10
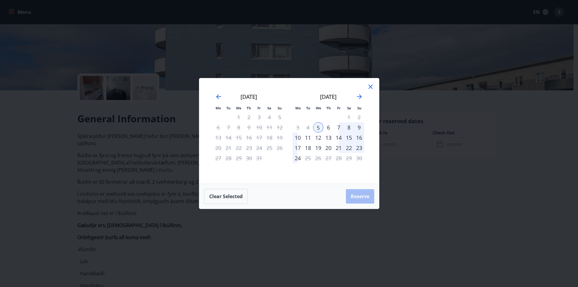
click at [341, 126] on div "7" at bounding box center [339, 127] width 10 height 10
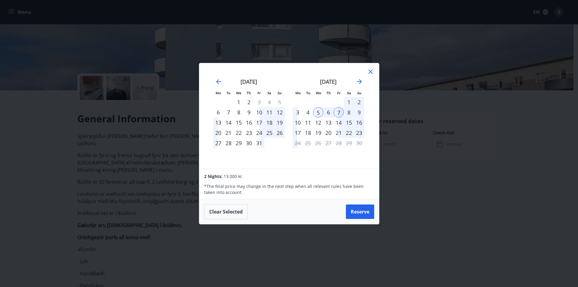
click at [349, 112] on div "8" at bounding box center [349, 112] width 10 height 10
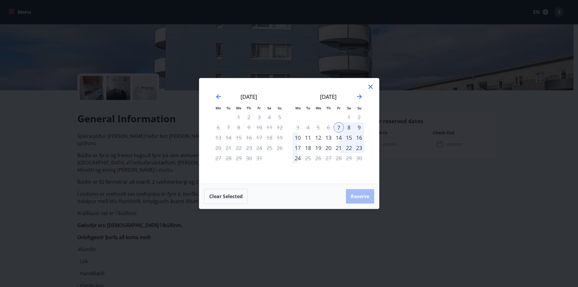
click at [349, 127] on div "8" at bounding box center [349, 127] width 10 height 10
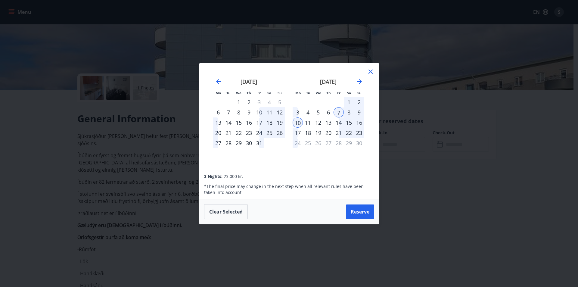
click at [353, 114] on div "8" at bounding box center [349, 112] width 10 height 10
click at [358, 111] on div "9" at bounding box center [359, 112] width 10 height 10
click at [372, 70] on icon at bounding box center [370, 71] width 7 height 7
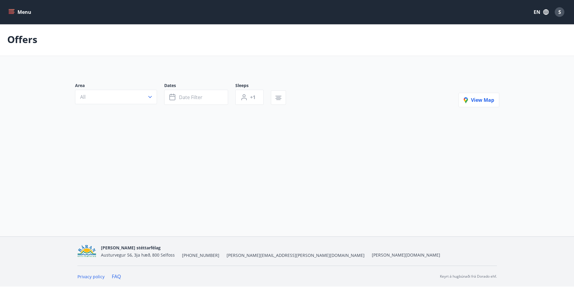
scroll to position [1, 0]
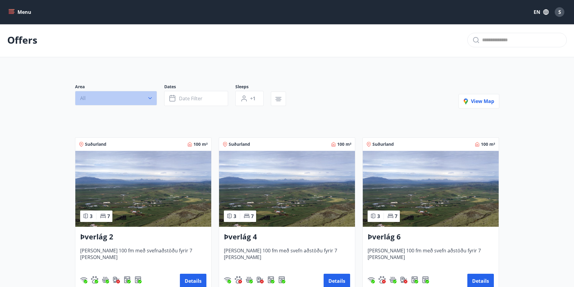
click at [135, 98] on button "All" at bounding box center [116, 98] width 82 height 14
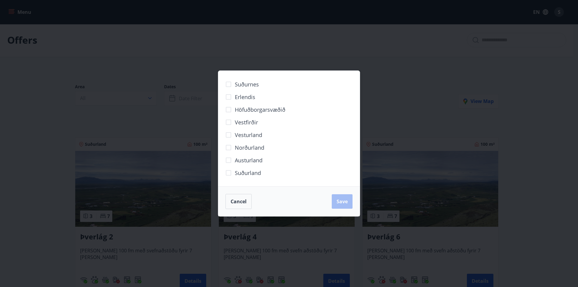
click at [161, 123] on div "Suðurnes Erlendis Höfuðborgarsvæðið Vestfirðir Vesturland Norðurland Austurland…" at bounding box center [289, 143] width 578 height 287
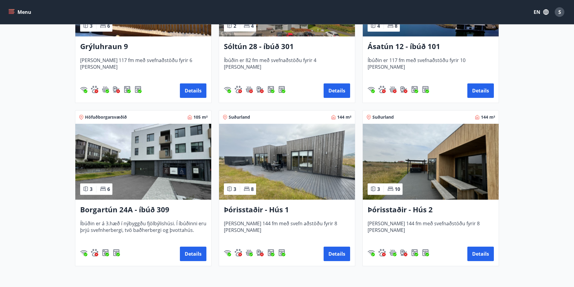
scroll to position [392, 0]
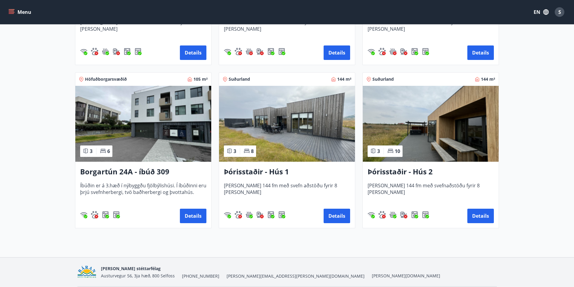
click at [175, 114] on img at bounding box center [143, 124] width 136 height 76
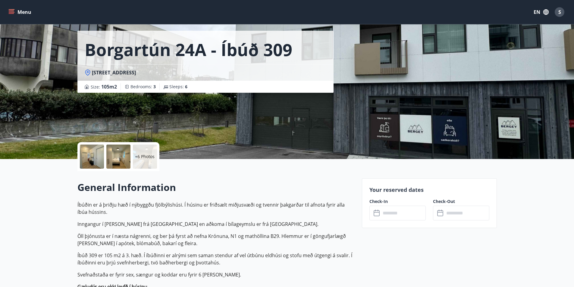
scroll to position [60, 0]
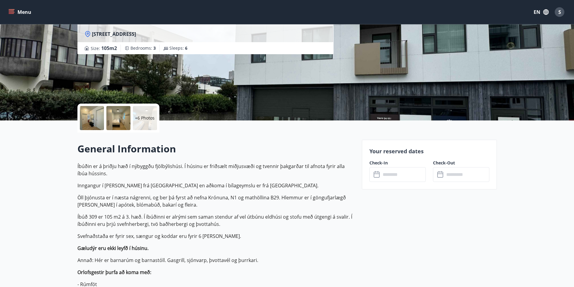
click at [398, 171] on input "text" at bounding box center [403, 174] width 45 height 15
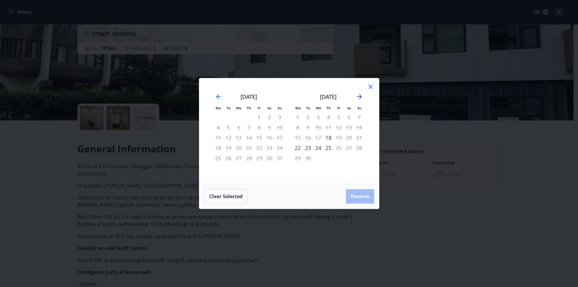
click at [357, 98] on icon "Move forward to switch to the next month." at bounding box center [359, 96] width 7 height 7
click at [358, 96] on icon "Move forward to switch to the next month." at bounding box center [359, 96] width 5 height 5
click at [360, 96] on icon "Move forward to switch to the next month." at bounding box center [359, 96] width 7 height 7
click at [218, 95] on icon "Move backward to switch to the previous month." at bounding box center [218, 96] width 7 height 7
click at [338, 127] on div "7" at bounding box center [339, 127] width 10 height 10
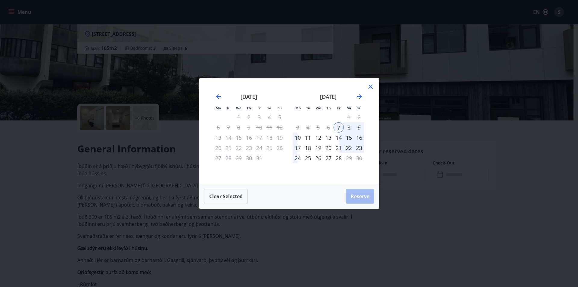
click at [358, 128] on div "9" at bounding box center [359, 127] width 10 height 10
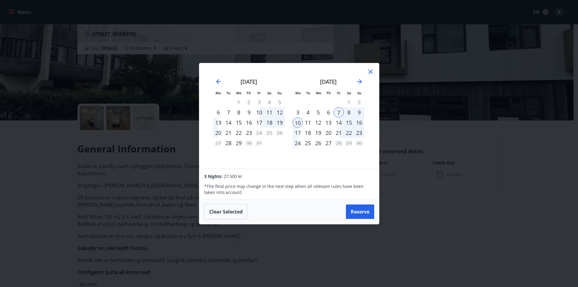
click at [328, 133] on div "20" at bounding box center [328, 133] width 10 height 10
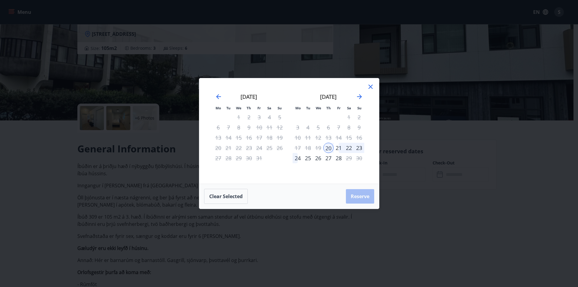
click at [338, 148] on div "21" at bounding box center [339, 148] width 10 height 10
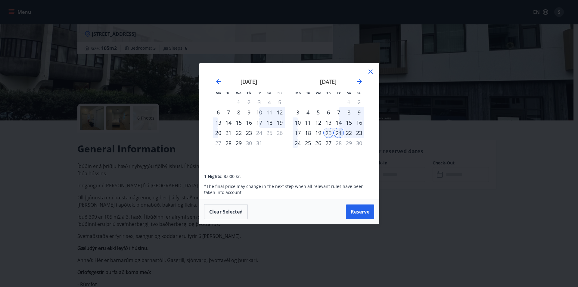
click at [330, 124] on div "13" at bounding box center [328, 122] width 10 height 10
click at [338, 123] on div "14" at bounding box center [339, 122] width 10 height 10
click at [336, 110] on div "7" at bounding box center [339, 112] width 10 height 10
click at [359, 112] on div "9" at bounding box center [359, 112] width 10 height 10
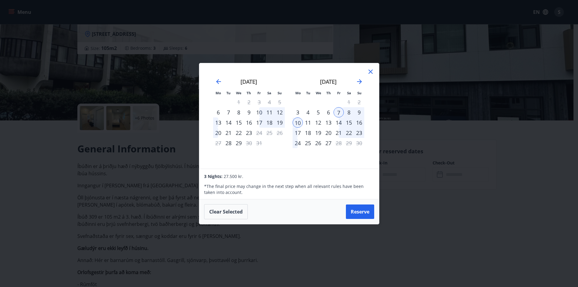
click at [371, 73] on icon at bounding box center [370, 71] width 7 height 7
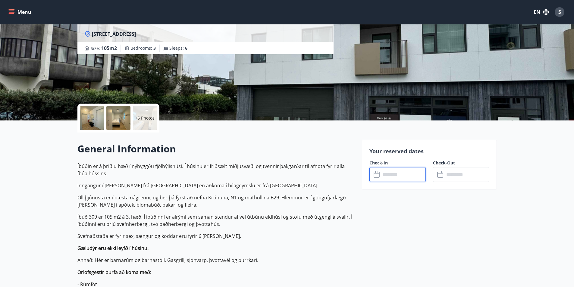
drag, startPoint x: 272, startPoint y: 155, endPoint x: 273, endPoint y: 153, distance: 3.3
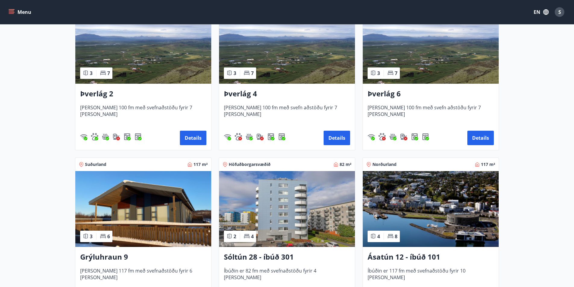
scroll to position [151, 0]
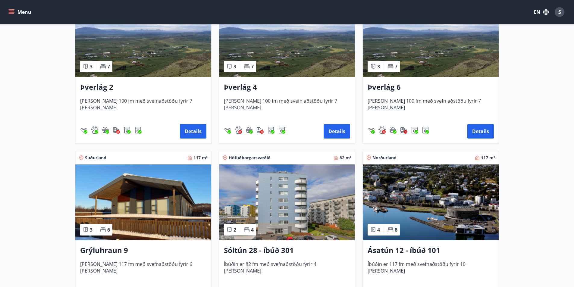
click at [287, 201] on img at bounding box center [287, 202] width 136 height 76
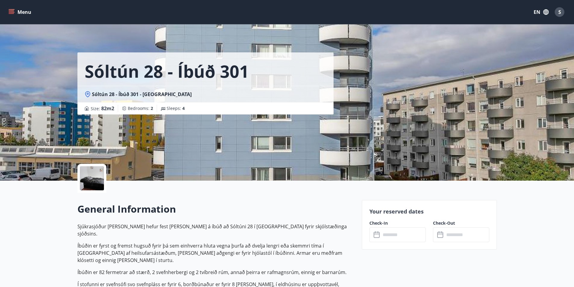
click at [401, 234] on input "text" at bounding box center [403, 234] width 45 height 15
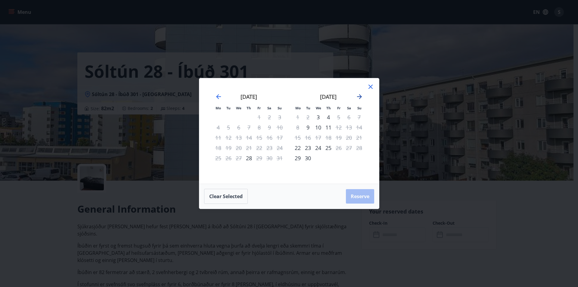
click at [360, 93] on icon "Move forward to switch to the next month." at bounding box center [359, 96] width 7 height 7
click at [360, 94] on icon "Move forward to switch to the next month." at bounding box center [359, 96] width 7 height 7
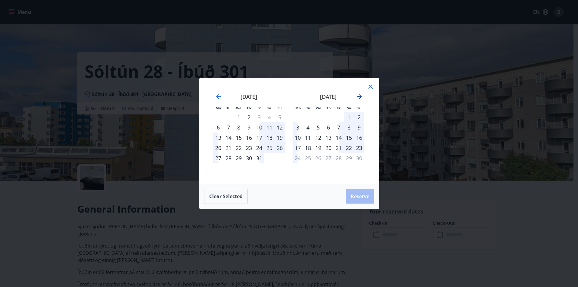
click at [360, 94] on icon "Move forward to switch to the next month." at bounding box center [359, 96] width 7 height 7
click at [260, 127] on div "7" at bounding box center [259, 127] width 10 height 10
click at [221, 137] on div "10" at bounding box center [218, 138] width 10 height 10
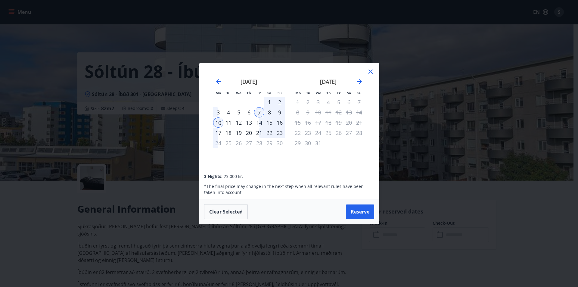
click at [370, 71] on icon at bounding box center [370, 71] width 7 height 7
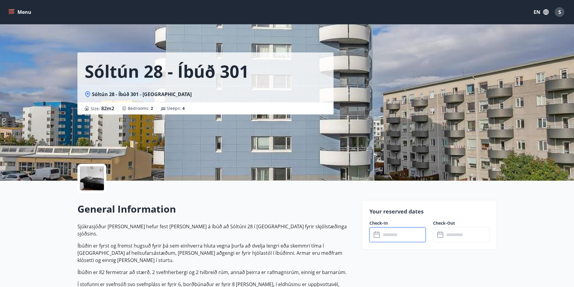
click at [95, 176] on div at bounding box center [92, 178] width 24 height 24
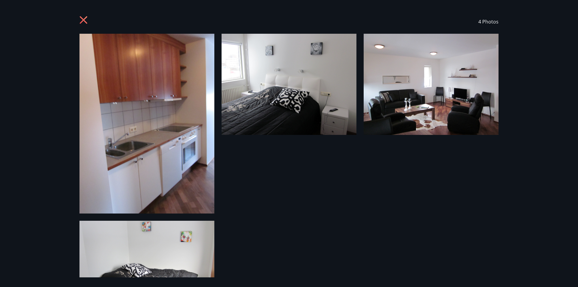
drag, startPoint x: 90, startPoint y: 17, endPoint x: 86, endPoint y: 18, distance: 4.0
click at [90, 18] on div "4 Photos" at bounding box center [289, 22] width 419 height 24
click at [86, 19] on icon at bounding box center [85, 21] width 10 height 10
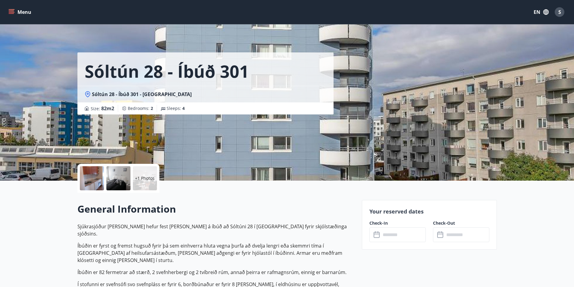
click at [211, 139] on div "Sóltún 28 - íbúð 301 Sóltún 28 - Íbúð 301 - Reykjavík Size : 82 m2 Bedrooms : 2…" at bounding box center [217, 90] width 280 height 181
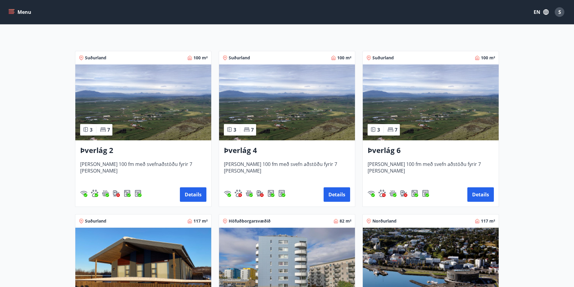
scroll to position [181, 0]
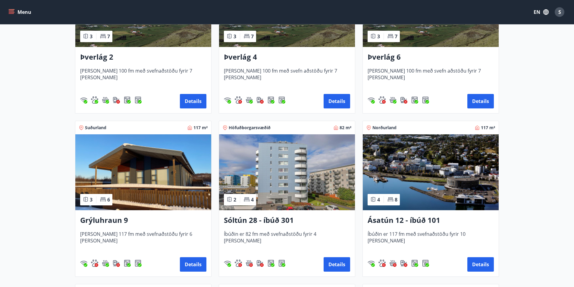
click at [424, 161] on img at bounding box center [431, 172] width 136 height 76
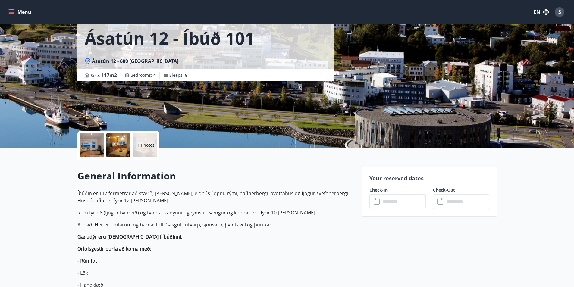
scroll to position [60, 0]
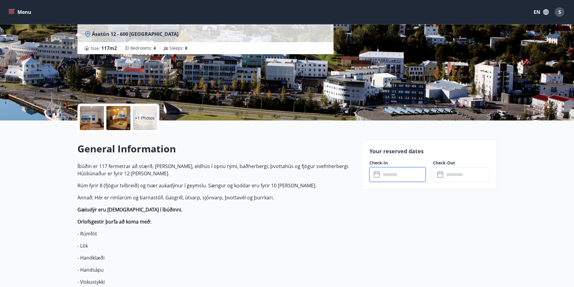
click at [389, 177] on input "text" at bounding box center [403, 174] width 45 height 15
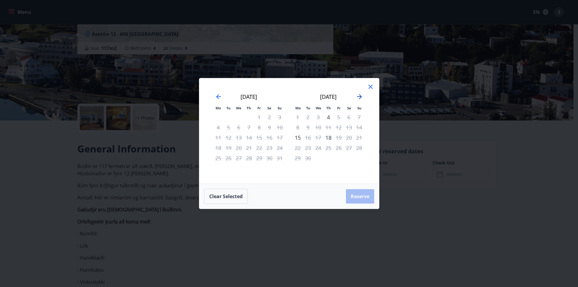
click at [361, 97] on icon "Move forward to switch to the next month." at bounding box center [359, 96] width 5 height 5
click at [338, 127] on div "7" at bounding box center [339, 127] width 10 height 10
click at [357, 127] on div "9" at bounding box center [359, 127] width 10 height 10
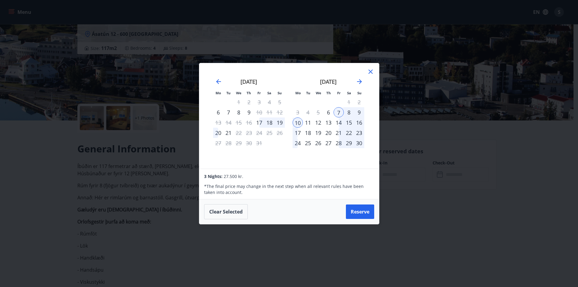
click at [361, 116] on div "9" at bounding box center [359, 112] width 10 height 10
click at [361, 112] on div "9" at bounding box center [359, 112] width 10 height 10
click at [358, 210] on button "Reserve" at bounding box center [360, 212] width 28 height 14
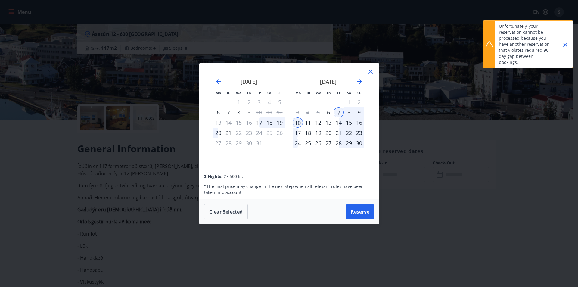
click at [336, 150] on div "November 2025 1 2 3 4 5 6 7 8 9 10 11 12 13 14 15 16 17 18 19 20 21 22 23 24 25…" at bounding box center [329, 119] width 80 height 99
click at [368, 208] on button "Reserve" at bounding box center [360, 212] width 28 height 14
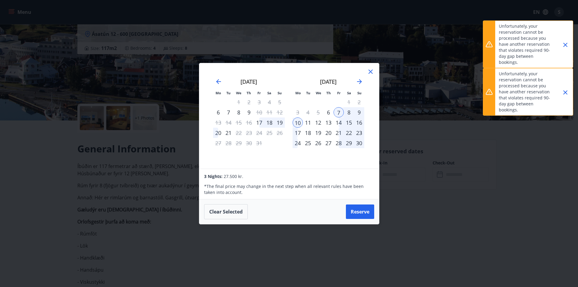
click at [351, 206] on button "Reserve" at bounding box center [360, 212] width 28 height 14
click at [563, 45] on icon "Close" at bounding box center [565, 44] width 7 height 7
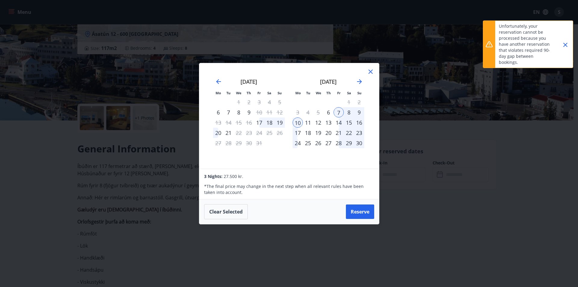
click at [563, 45] on icon "Close" at bounding box center [565, 44] width 7 height 7
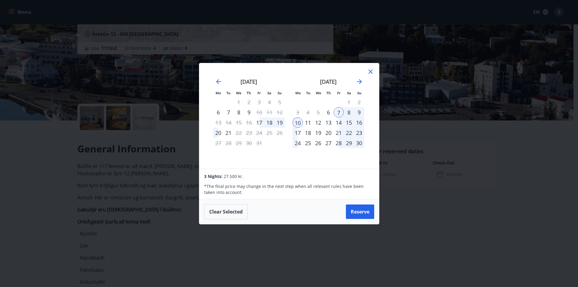
click at [367, 71] on icon at bounding box center [370, 71] width 7 height 7
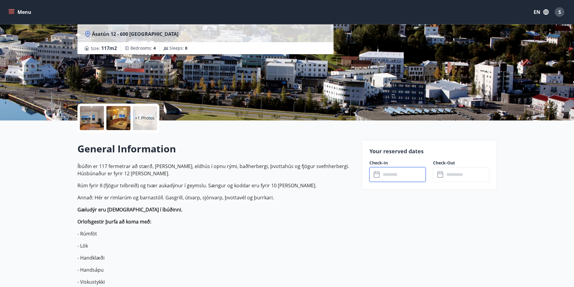
click at [277, 146] on h2 "General Information" at bounding box center [215, 148] width 277 height 13
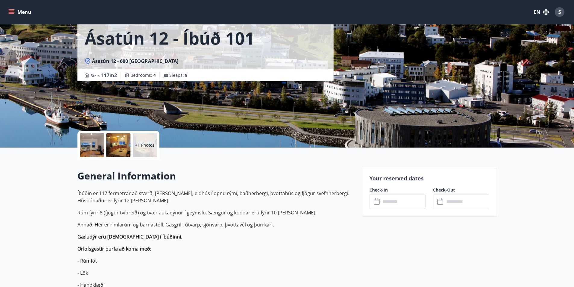
scroll to position [0, 0]
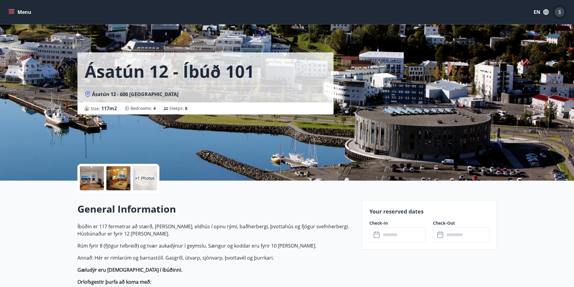
click at [558, 10] on span "S" at bounding box center [559, 12] width 3 height 7
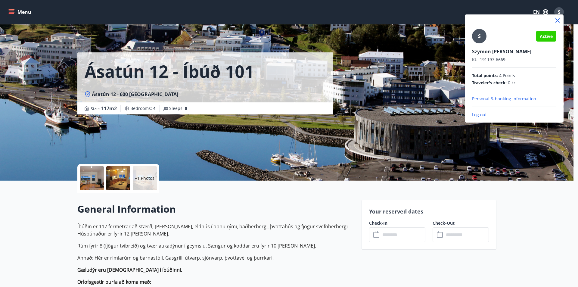
click at [433, 7] on div at bounding box center [289, 143] width 578 height 287
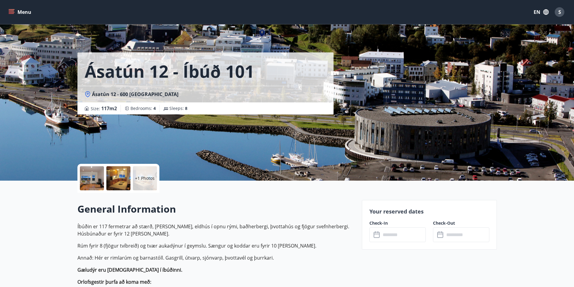
drag, startPoint x: 34, startPoint y: 11, endPoint x: 29, endPoint y: 11, distance: 5.1
click at [32, 11] on div "Menu EN S" at bounding box center [286, 12] width 559 height 14
click at [28, 11] on button "Menu" at bounding box center [20, 12] width 27 height 11
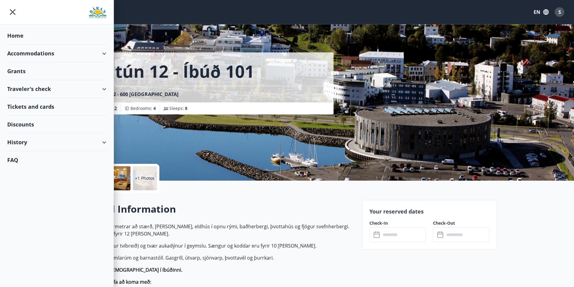
click at [94, 10] on img at bounding box center [97, 13] width 17 height 12
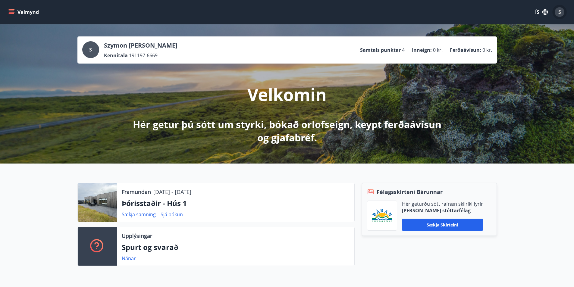
click at [557, 14] on div "S" at bounding box center [559, 12] width 10 height 10
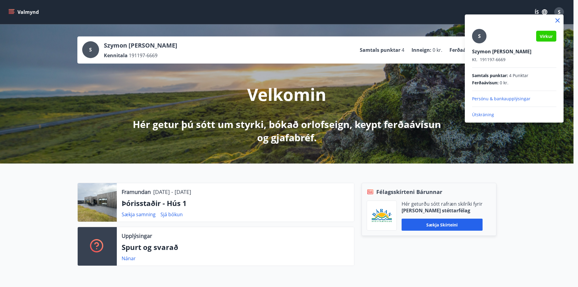
click at [539, 10] on div at bounding box center [289, 143] width 578 height 287
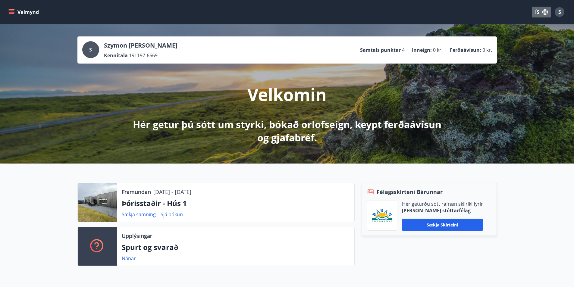
click at [536, 11] on button "ÍS" at bounding box center [541, 12] width 19 height 11
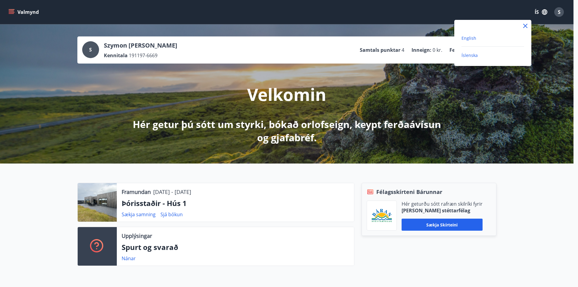
click at [473, 39] on span "English" at bounding box center [469, 38] width 15 height 6
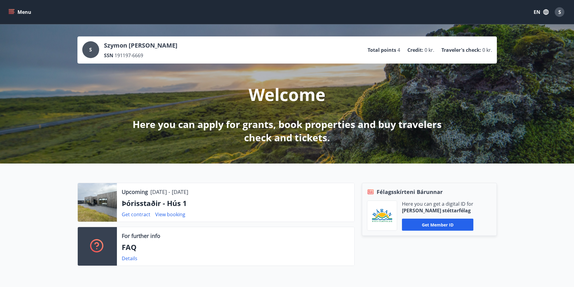
click at [561, 11] on div "S" at bounding box center [559, 12] width 10 height 10
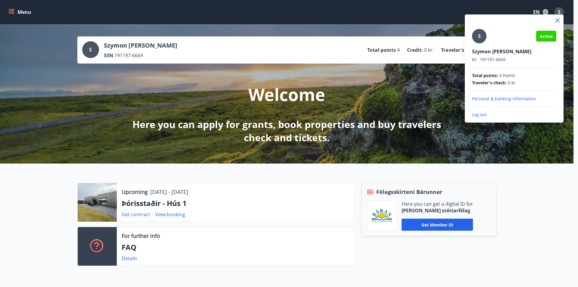
click at [482, 110] on div "S Active [PERSON_NAME] [PERSON_NAME]. 191197-6669 Total points : 4 Points Trave…" at bounding box center [514, 73] width 84 height 89
click at [482, 113] on p "Log out" at bounding box center [514, 115] width 84 height 6
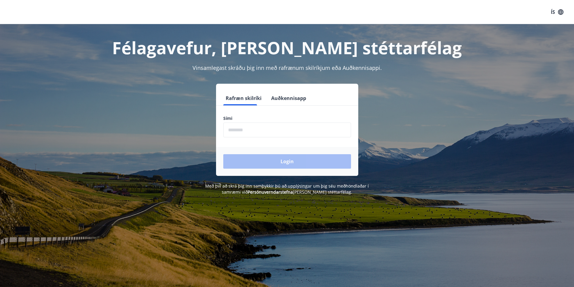
click at [285, 99] on button "Auðkennisapp" at bounding box center [289, 98] width 40 height 14
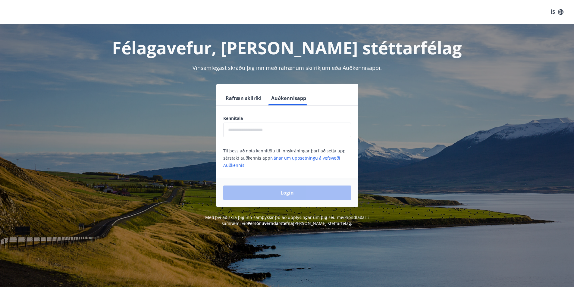
click at [262, 131] on input "text" at bounding box center [287, 130] width 128 height 15
type input "*"
drag, startPoint x: 220, startPoint y: 131, endPoint x: 197, endPoint y: 131, distance: 22.9
click at [197, 131] on div "Rafræn skilríki Auðkennisapp Kennitala ** ​ Til þess að nota kennitölu til inns…" at bounding box center [286, 145] width 419 height 123
click at [255, 136] on input "**" at bounding box center [287, 130] width 128 height 15
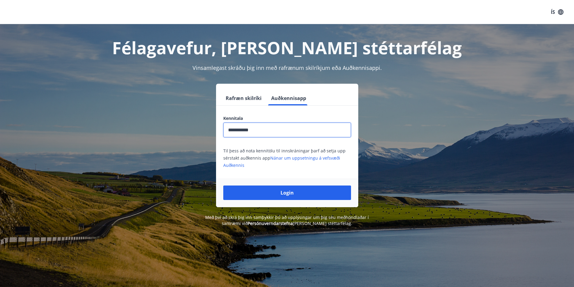
type input "**********"
click at [223, 186] on button "Login" at bounding box center [287, 193] width 128 height 14
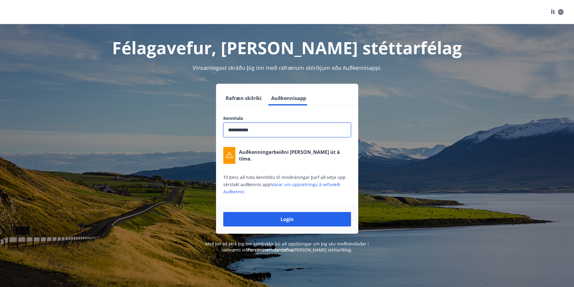
click at [230, 155] on icon at bounding box center [229, 155] width 7 height 7
drag, startPoint x: 236, startPoint y: 155, endPoint x: 228, endPoint y: 154, distance: 8.0
click at [230, 156] on div "Auðkenningarbeiðni [PERSON_NAME] út á tíma." at bounding box center [287, 155] width 128 height 17
click at [323, 154] on p "Auðkenningarbeiðni [PERSON_NAME] út á tíma." at bounding box center [295, 155] width 112 height 13
click at [242, 97] on button "Rafræn skilríki" at bounding box center [243, 98] width 41 height 14
